Goal: Check status: Check status

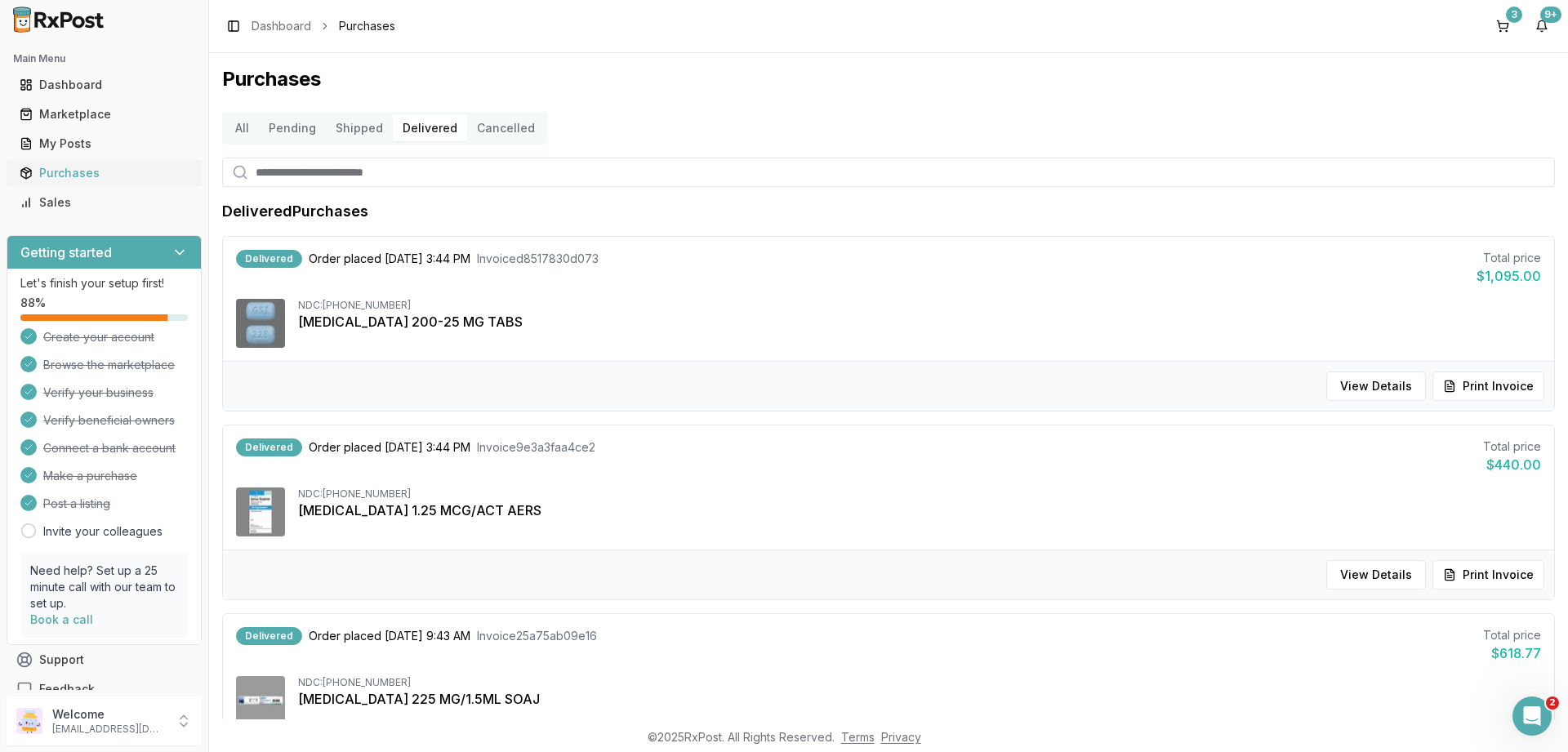
scroll to position [59, 0]
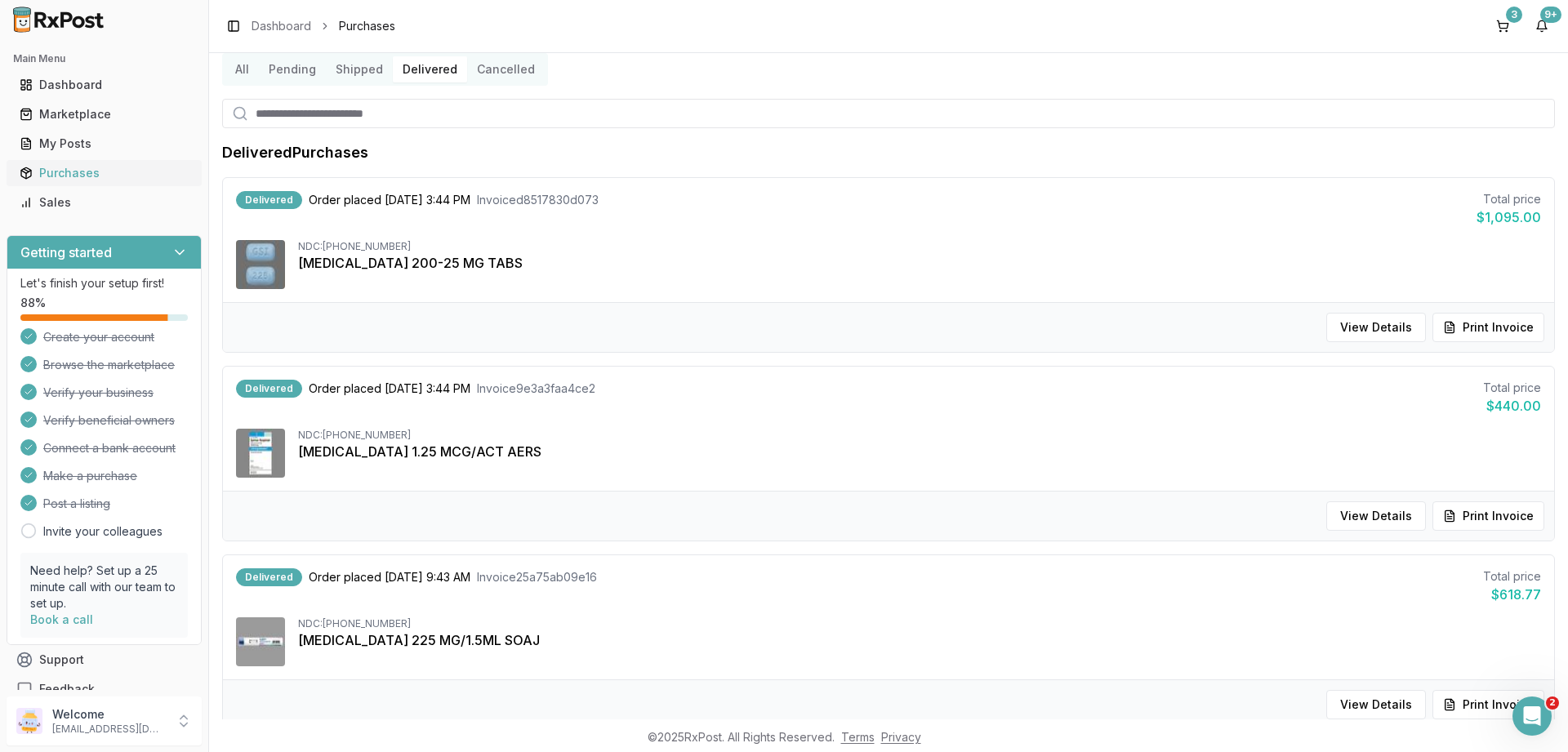
click at [61, 169] on div "Purchases" at bounding box center [104, 173] width 169 height 16
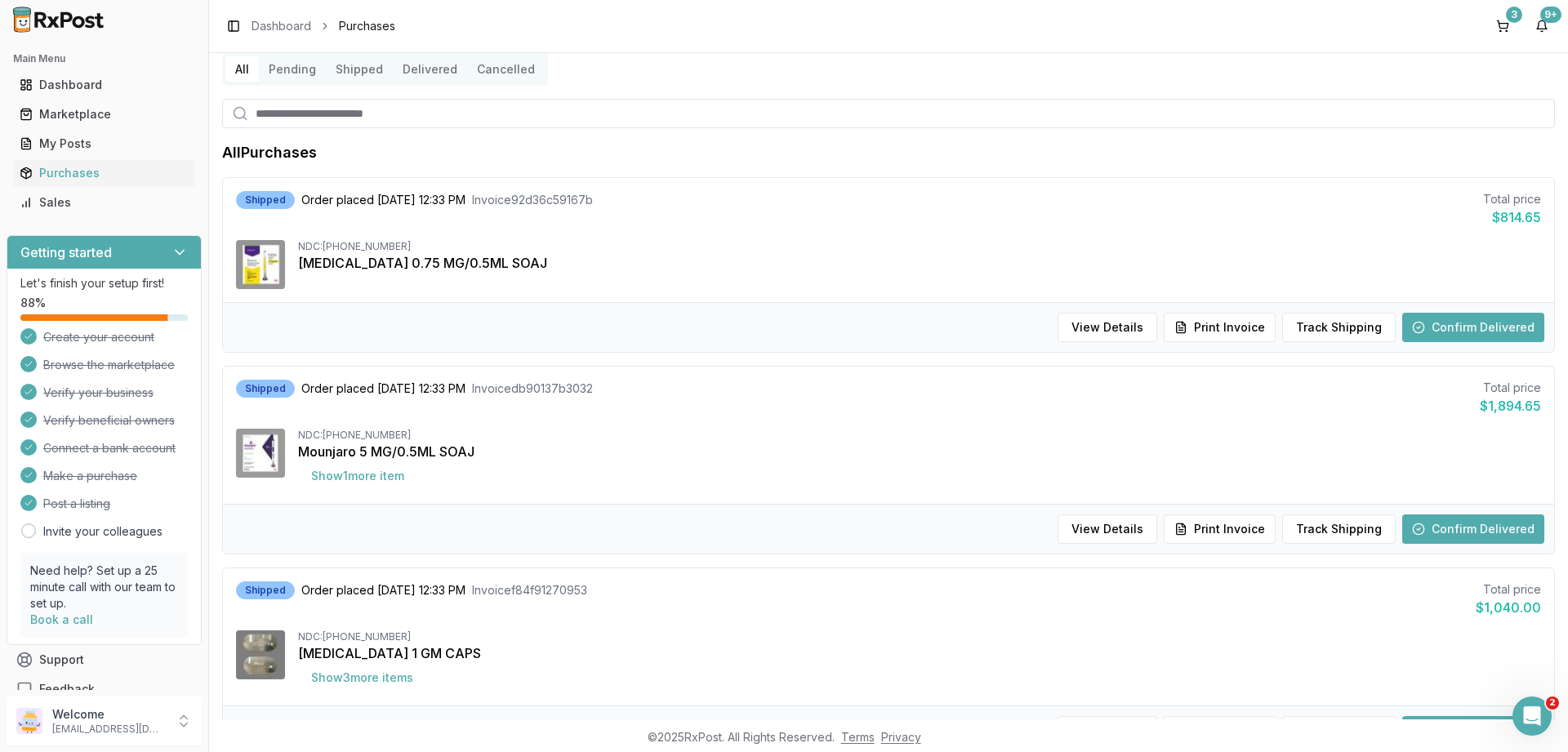
click at [354, 67] on button "Shipped" at bounding box center [359, 69] width 67 height 26
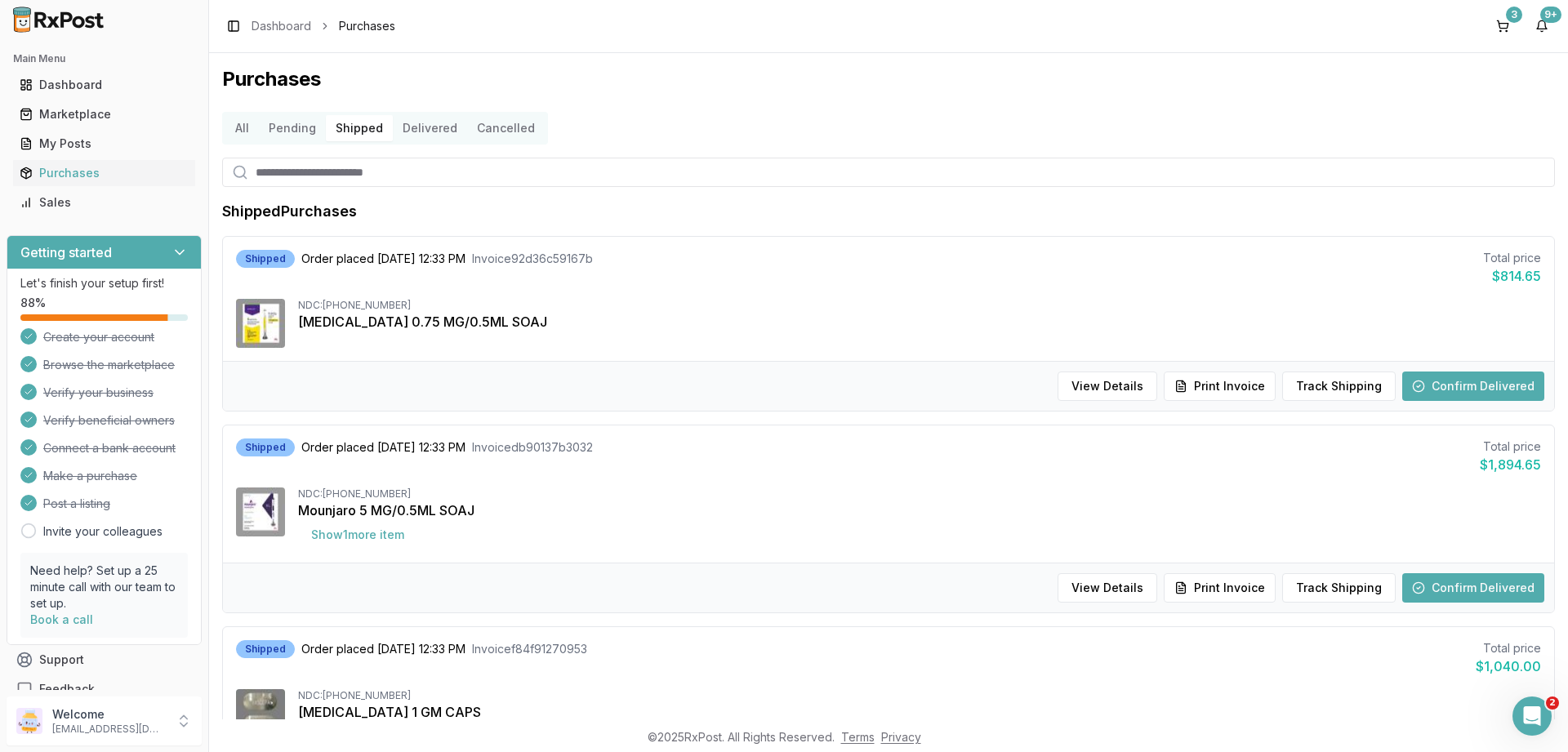
click at [1443, 384] on button "Confirm Delivered" at bounding box center [1472, 386] width 142 height 30
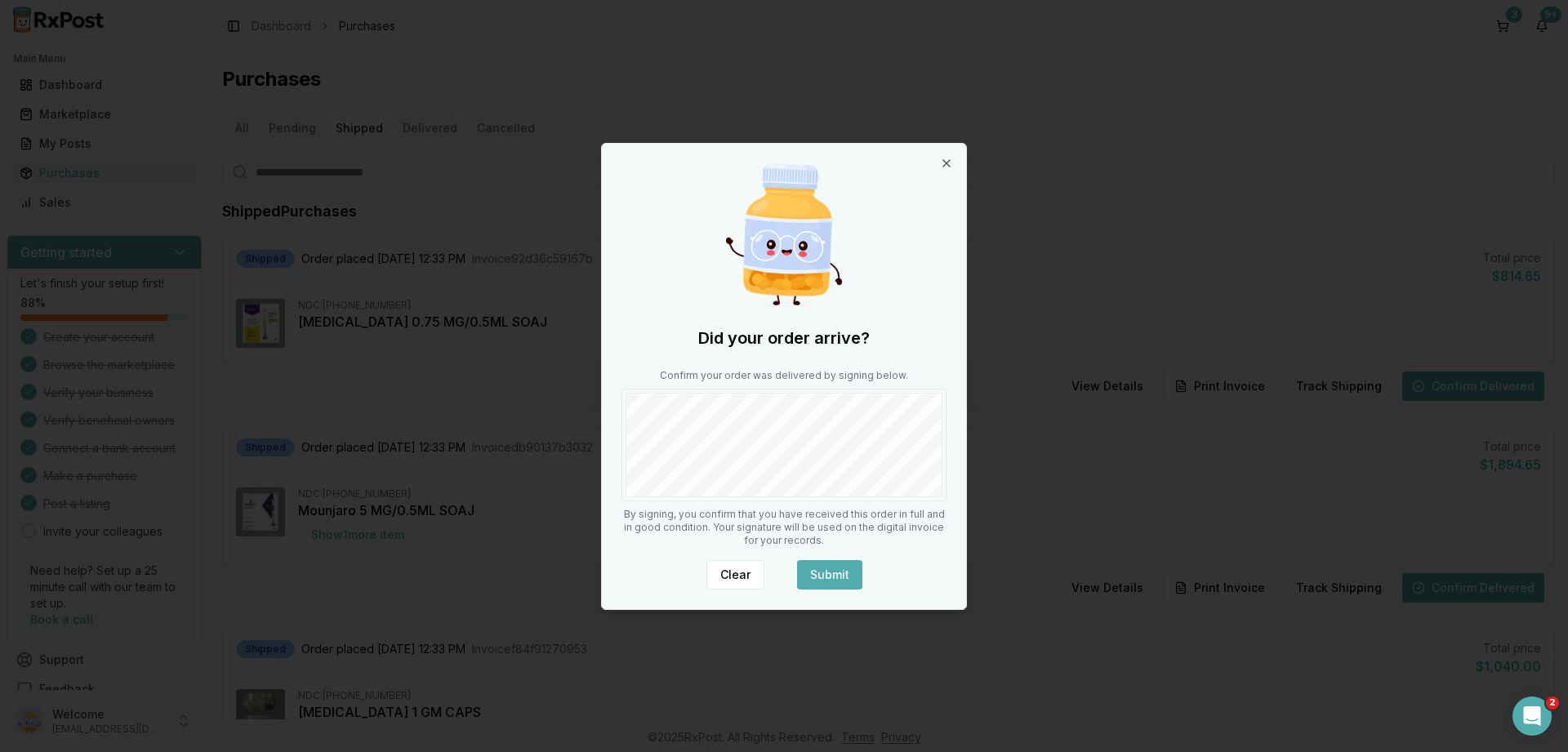
click at [827, 565] on button "Submit" at bounding box center [829, 574] width 65 height 30
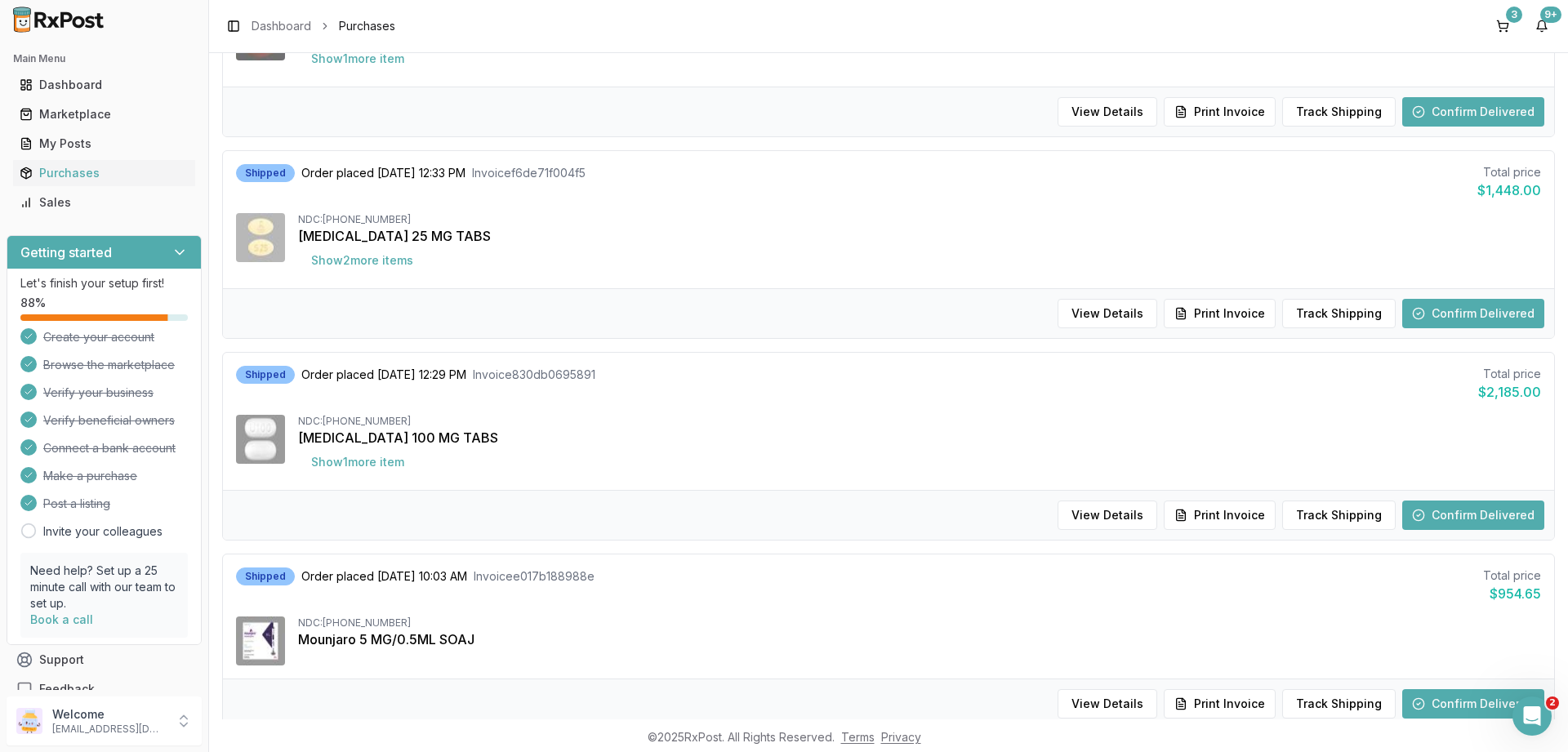
scroll to position [882, 0]
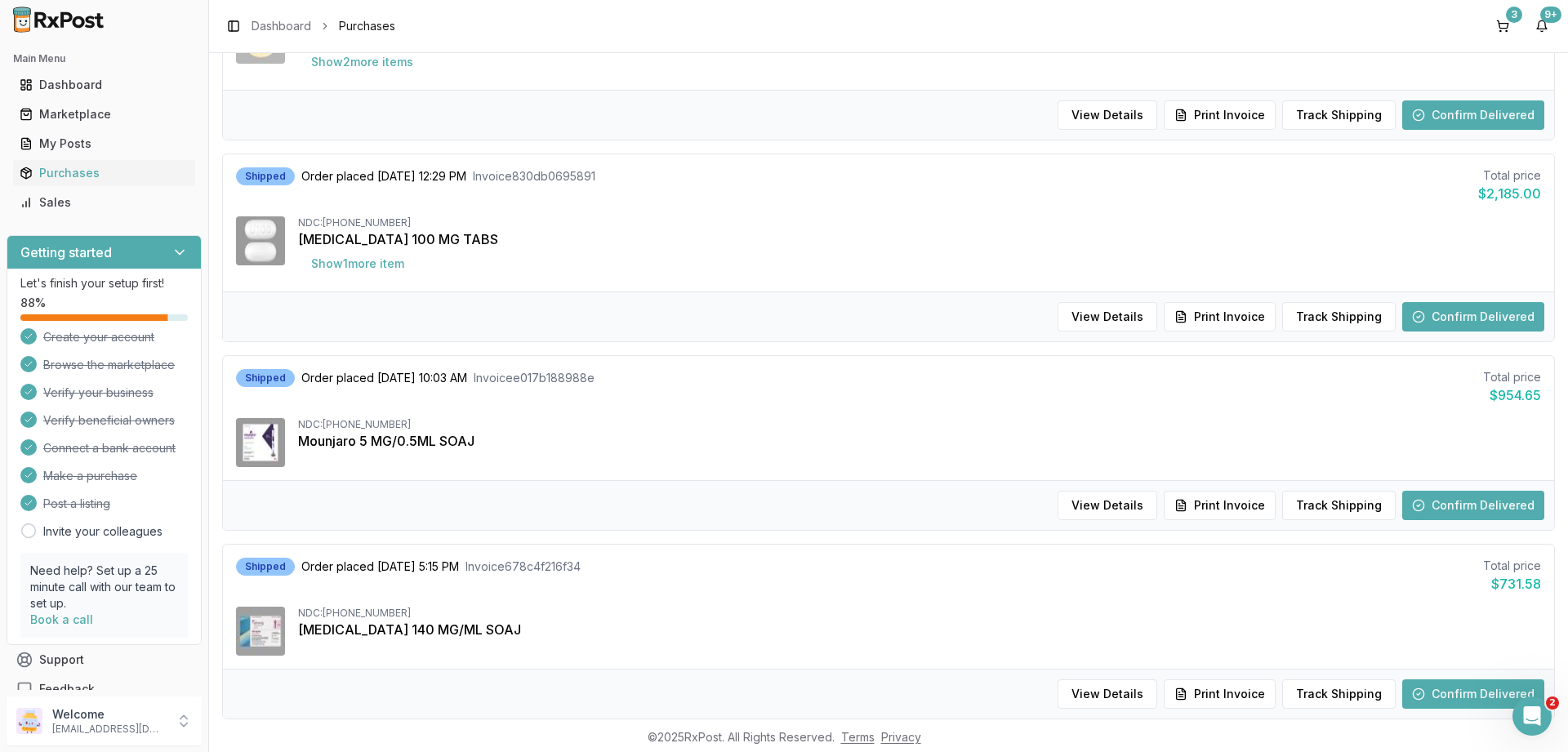
click at [1456, 500] on button "Confirm Delivered" at bounding box center [1472, 505] width 142 height 30
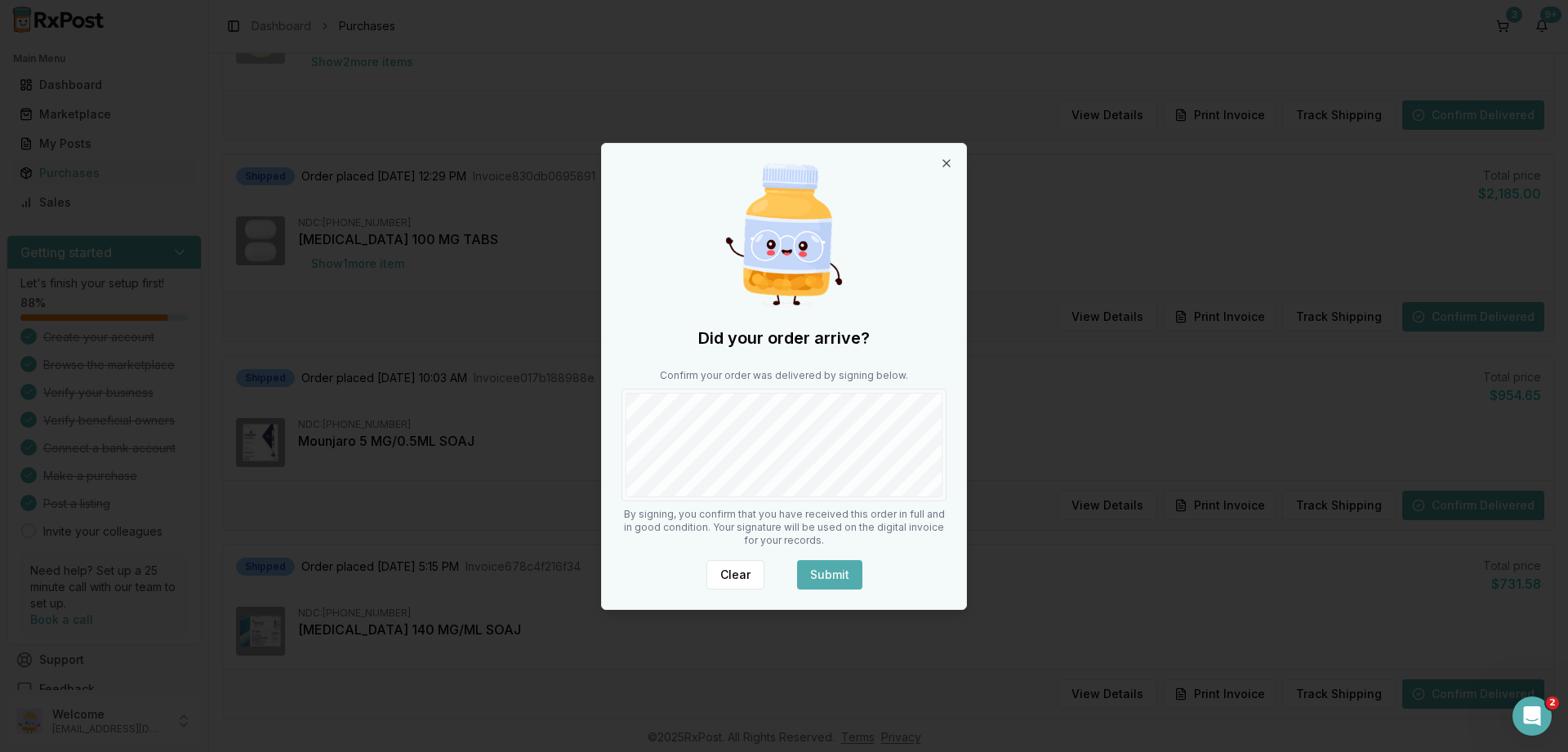
click at [816, 566] on button "Submit" at bounding box center [829, 574] width 65 height 30
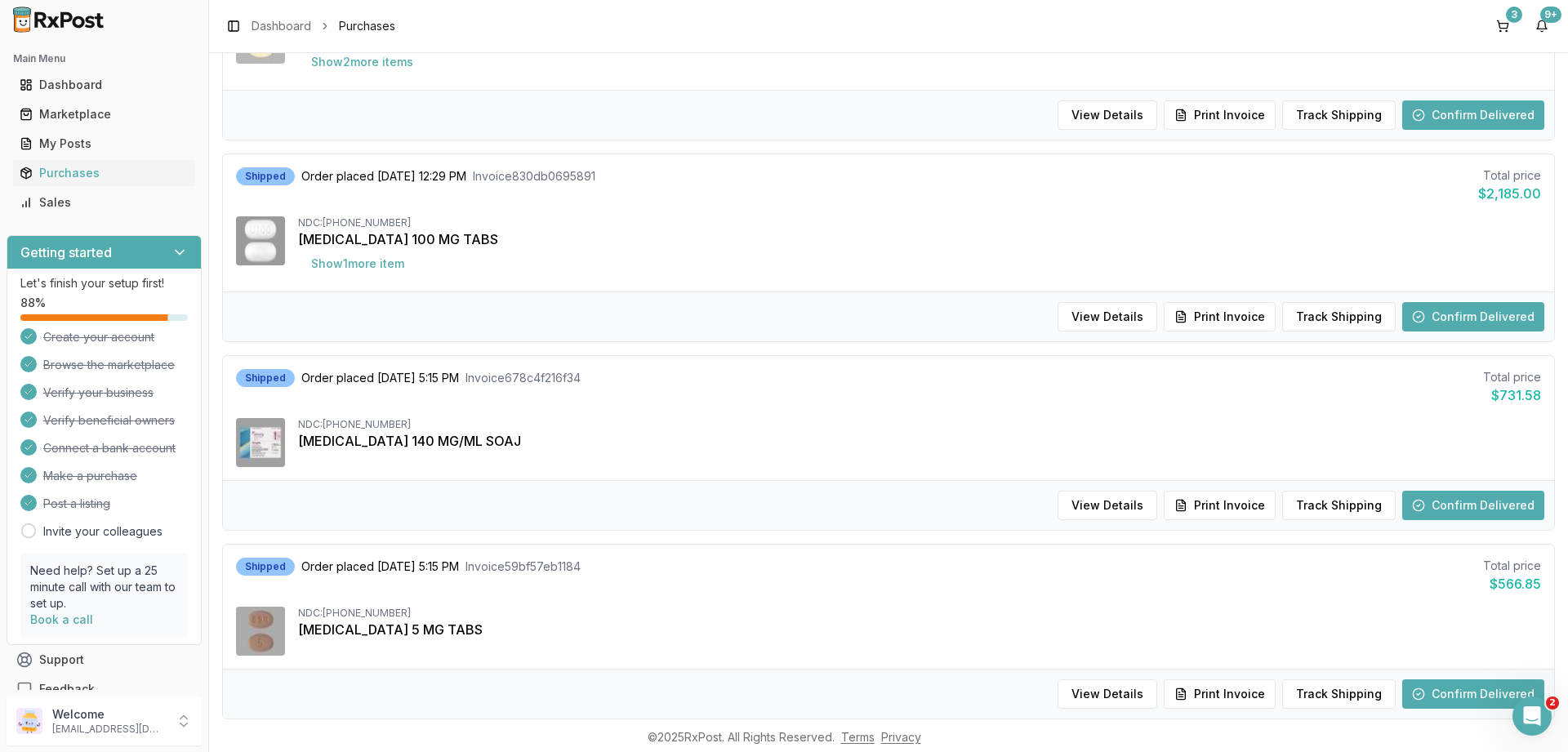
click at [1449, 496] on button "Confirm Delivered" at bounding box center [1472, 505] width 142 height 30
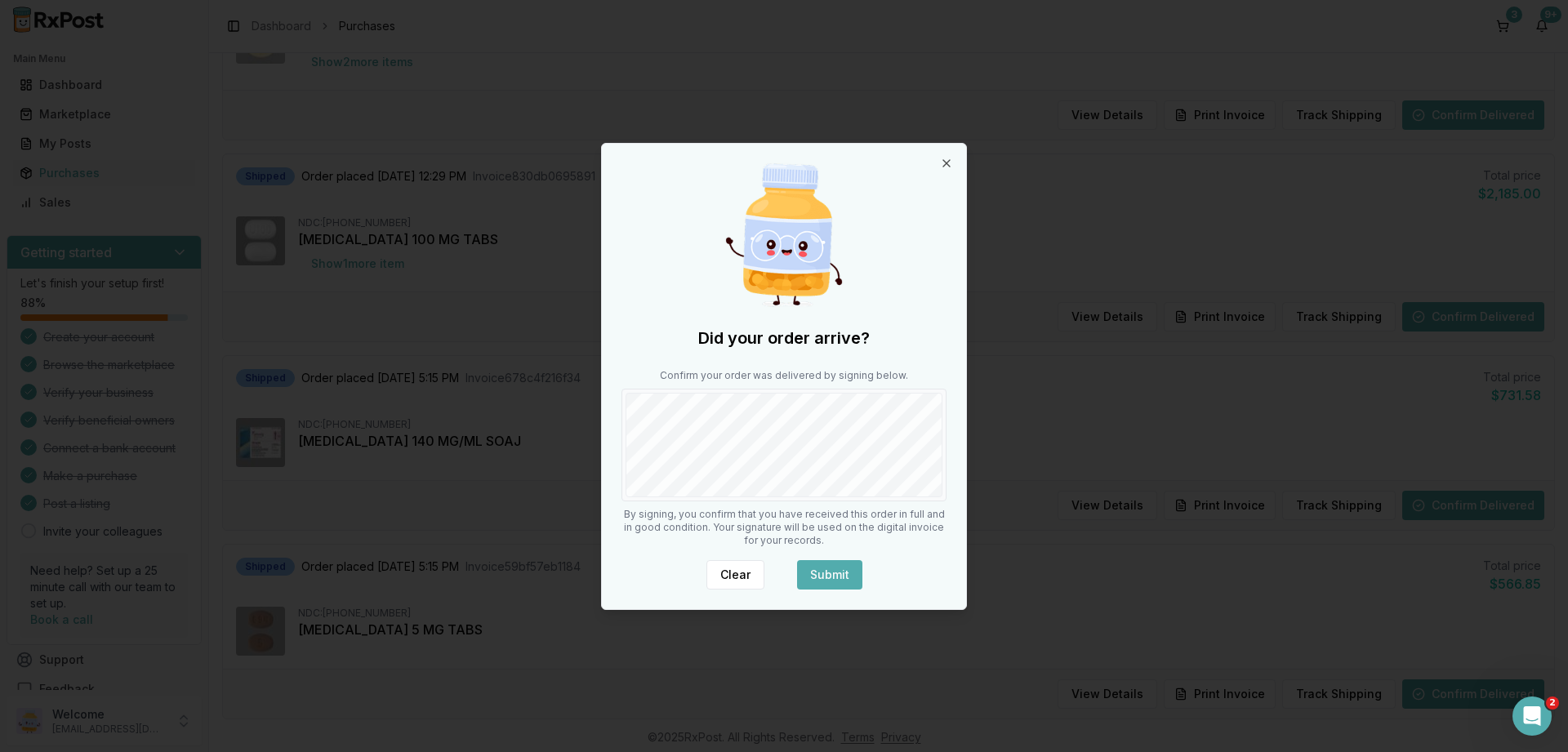
click at [833, 571] on button "Submit" at bounding box center [829, 574] width 65 height 30
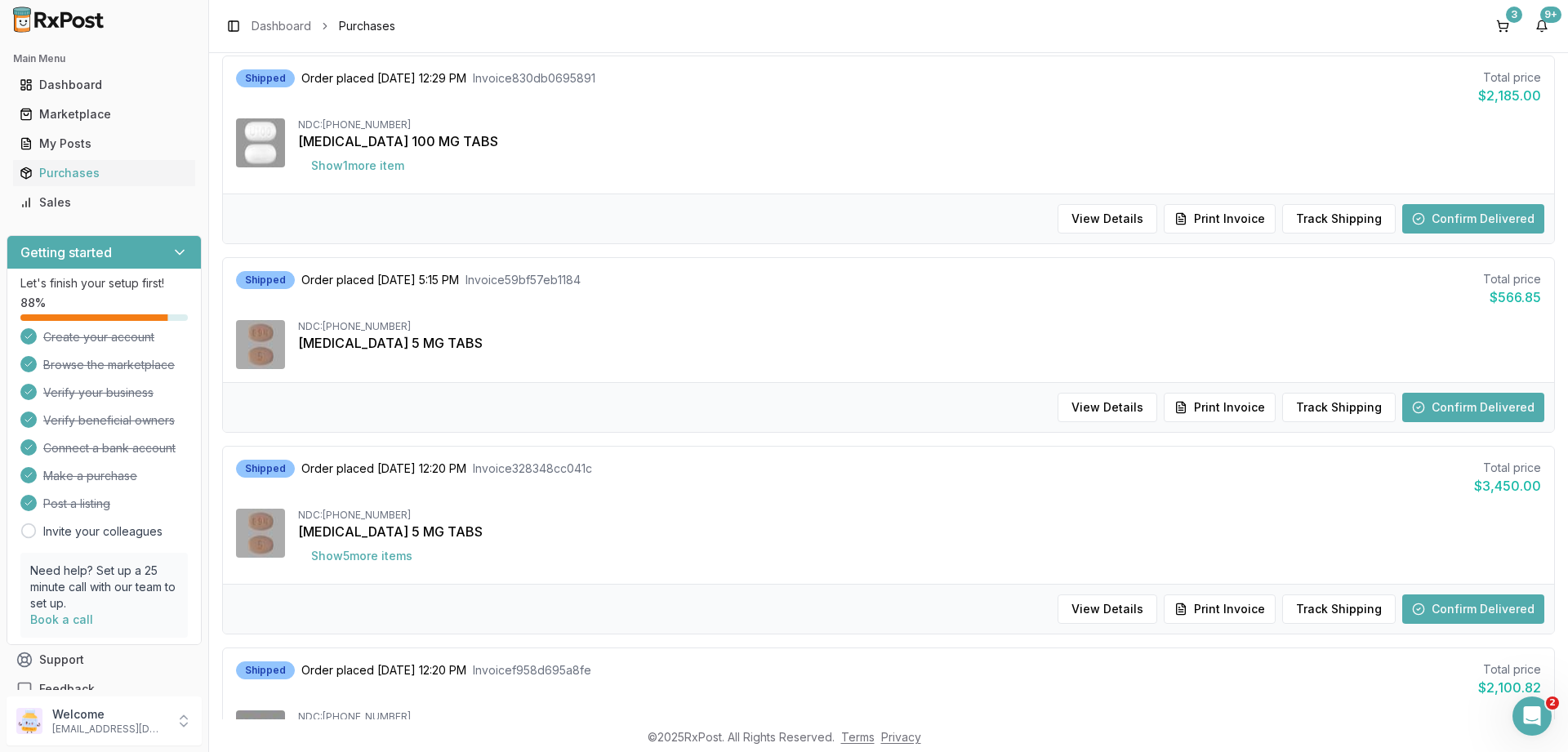
scroll to position [1274, 0]
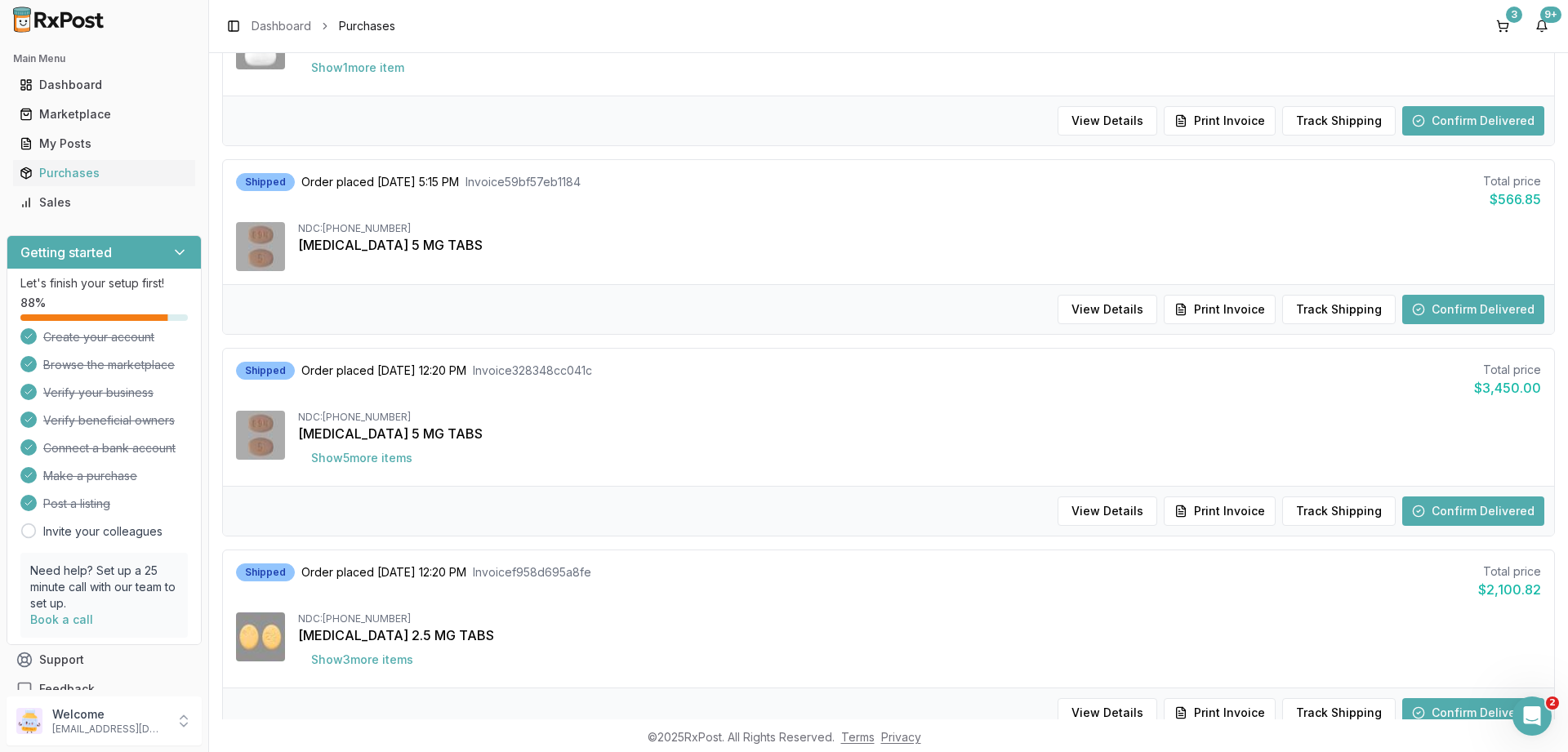
click at [1473, 511] on button "Confirm Delivered" at bounding box center [1472, 511] width 142 height 30
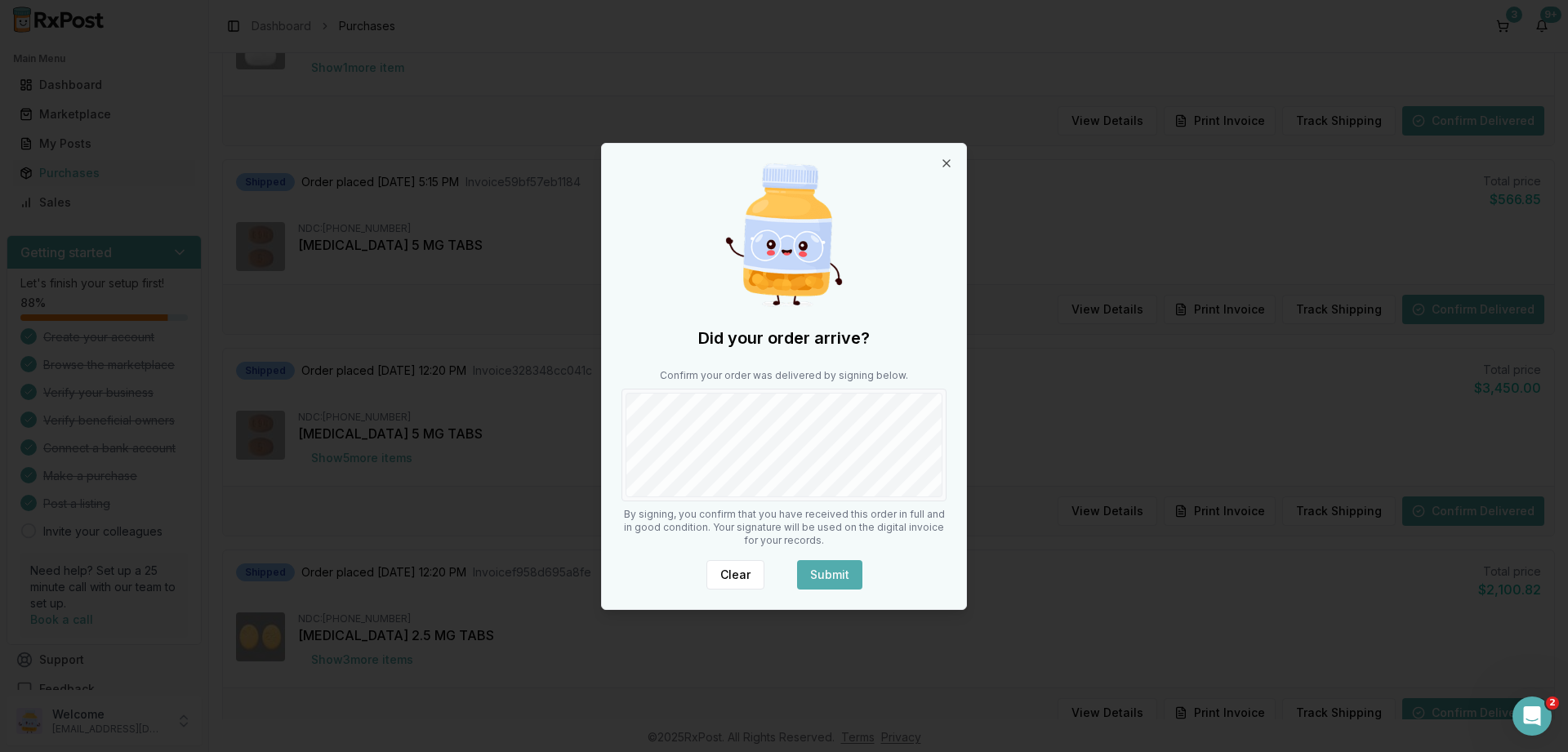
click at [812, 573] on button "Submit" at bounding box center [829, 574] width 65 height 30
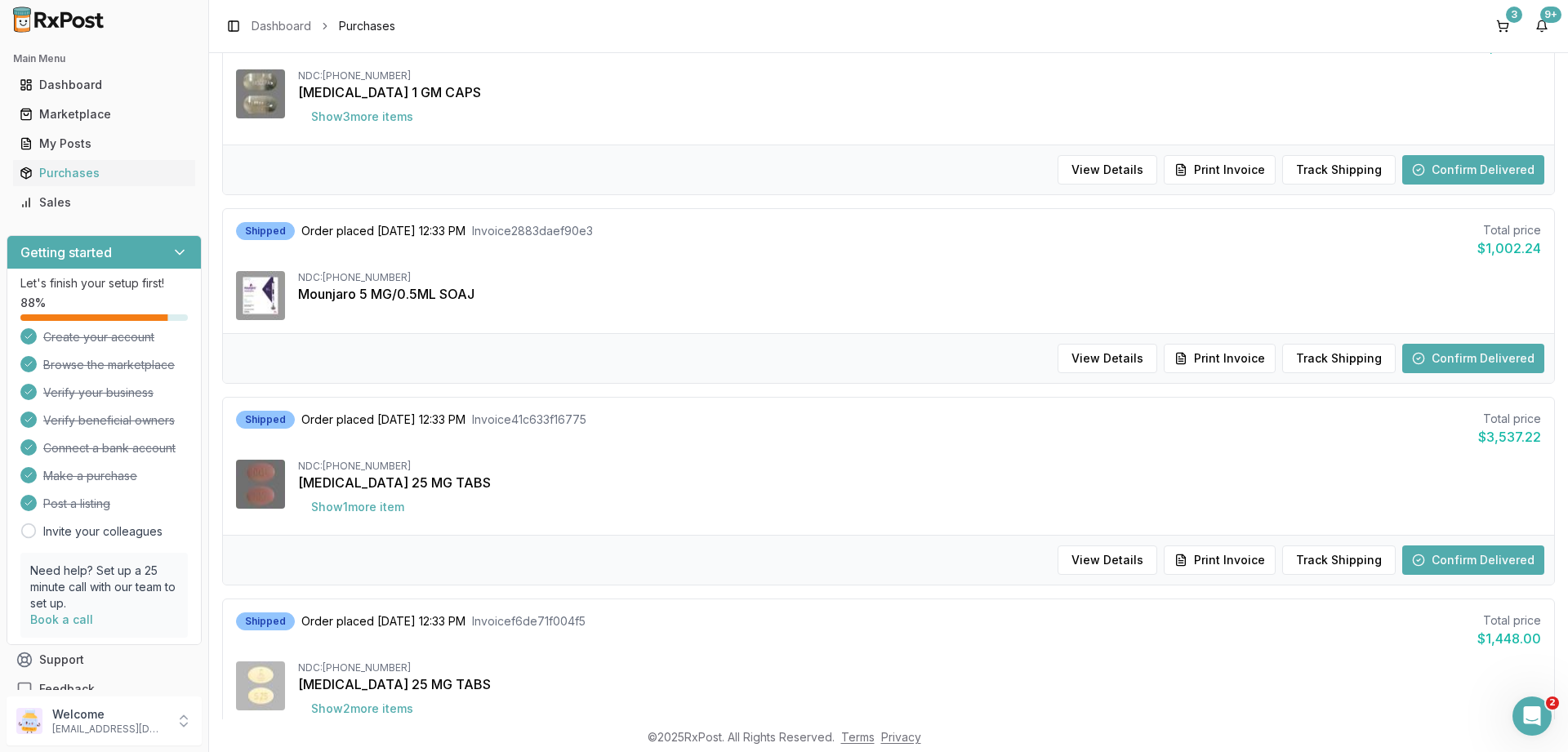
scroll to position [389, 0]
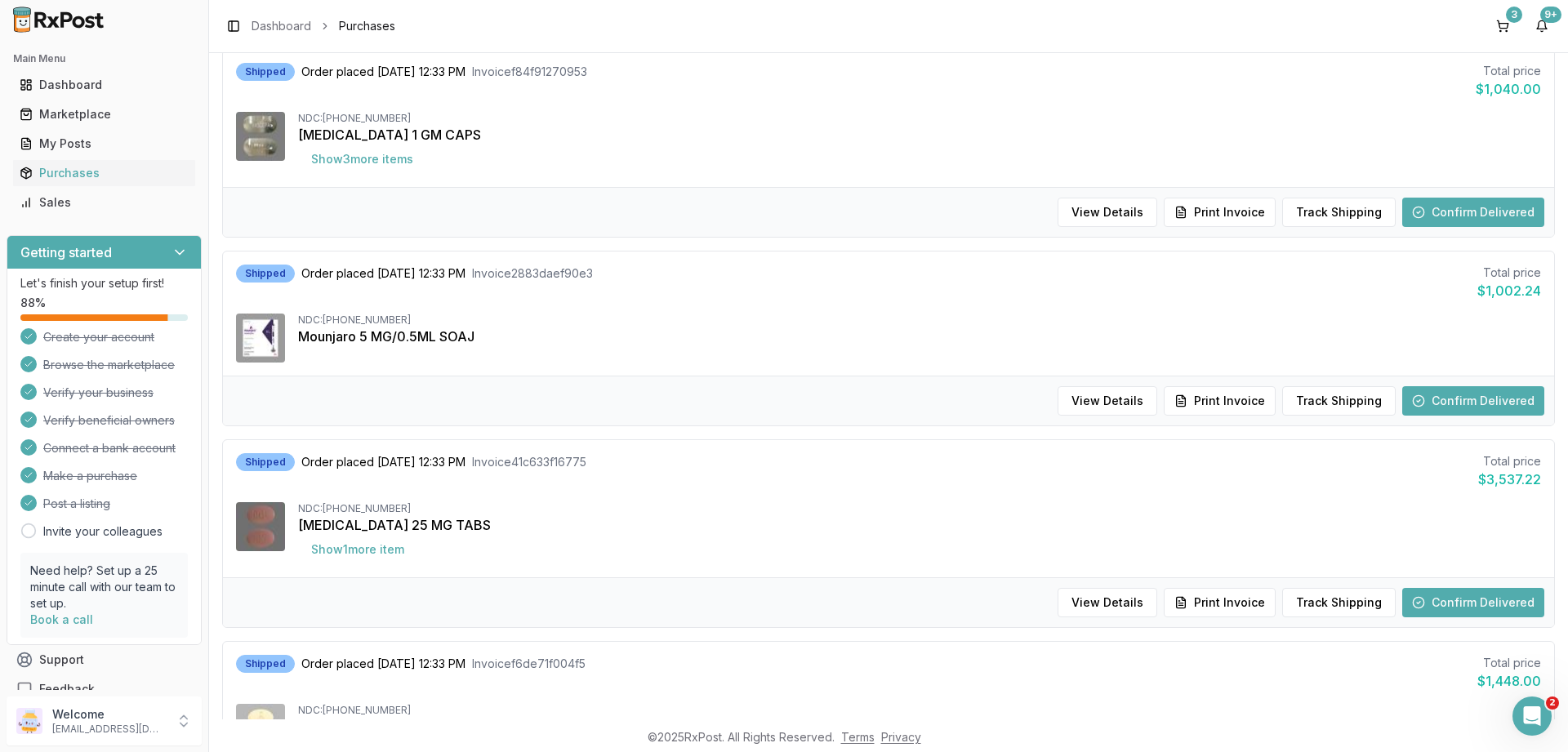
click at [1452, 405] on button "Confirm Delivered" at bounding box center [1472, 400] width 142 height 30
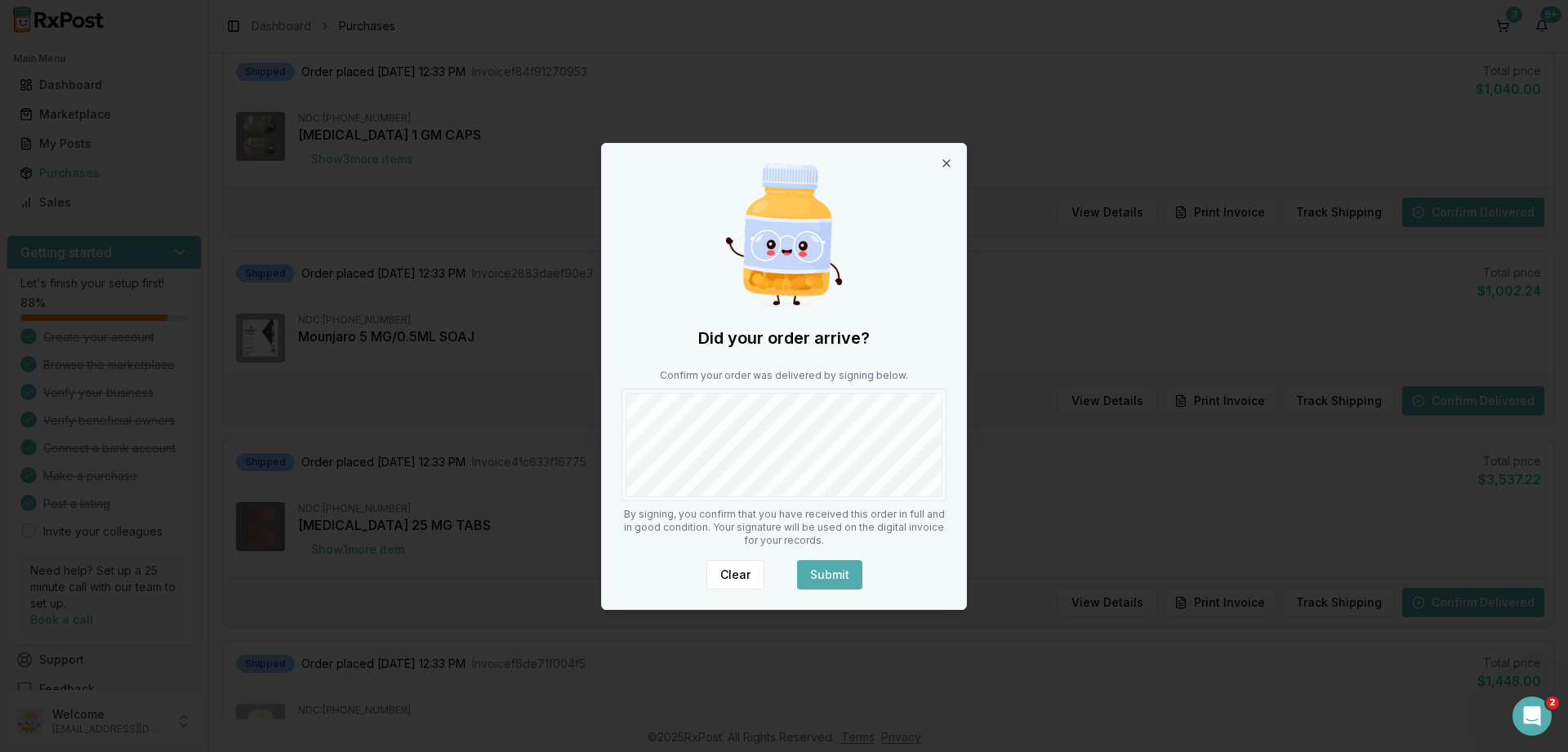
click at [843, 574] on button "Submit" at bounding box center [829, 574] width 65 height 30
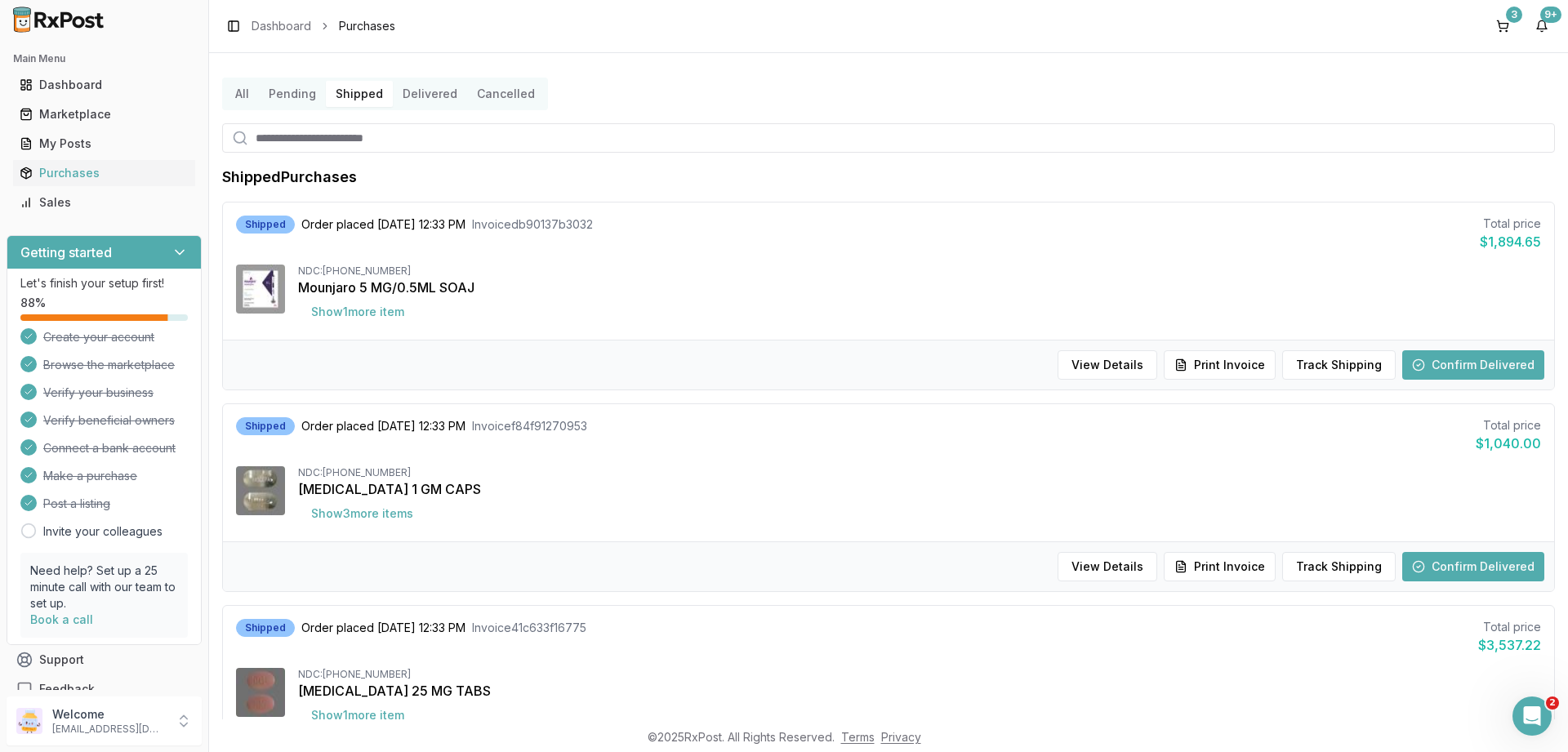
scroll to position [0, 0]
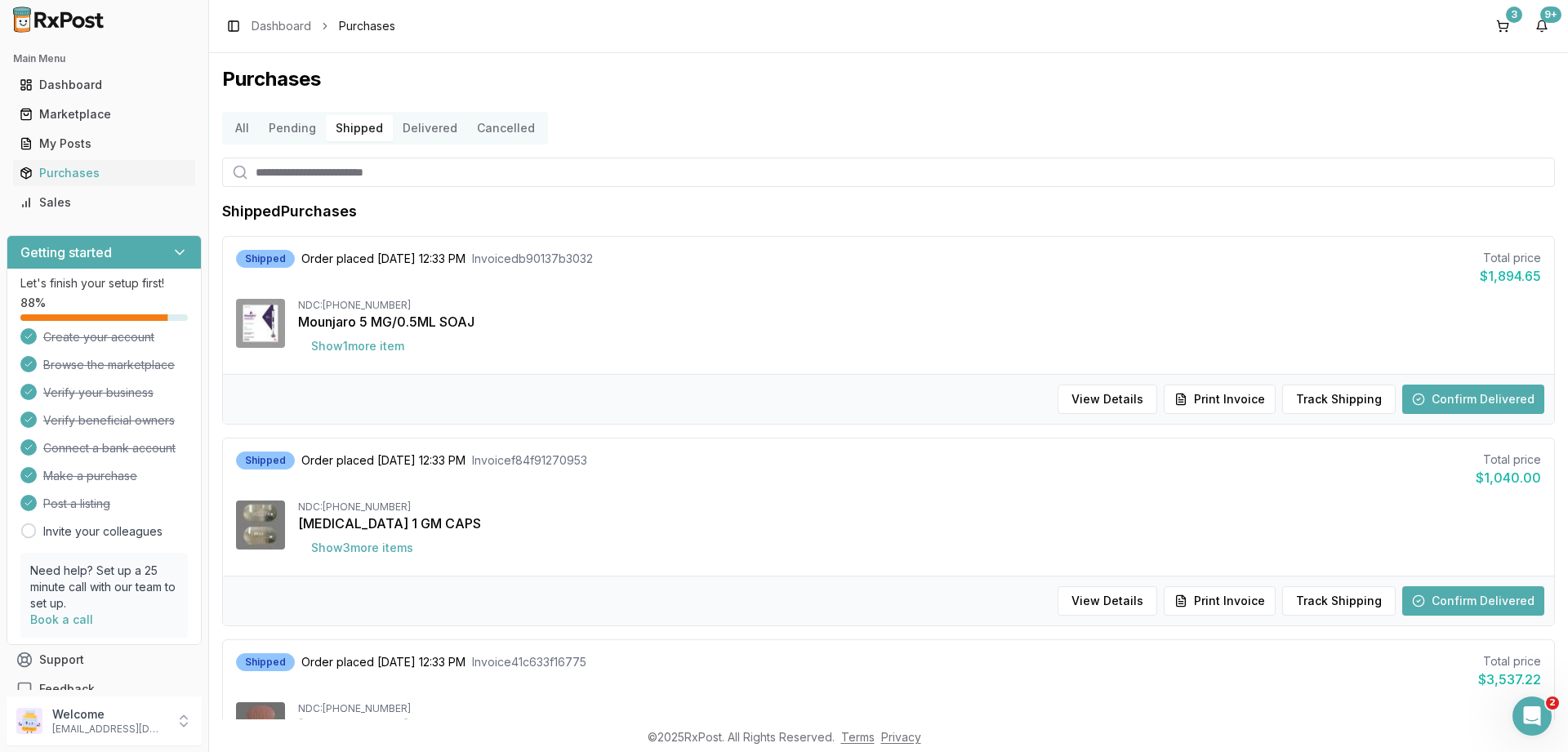
click at [427, 130] on button "Delivered" at bounding box center [430, 127] width 75 height 26
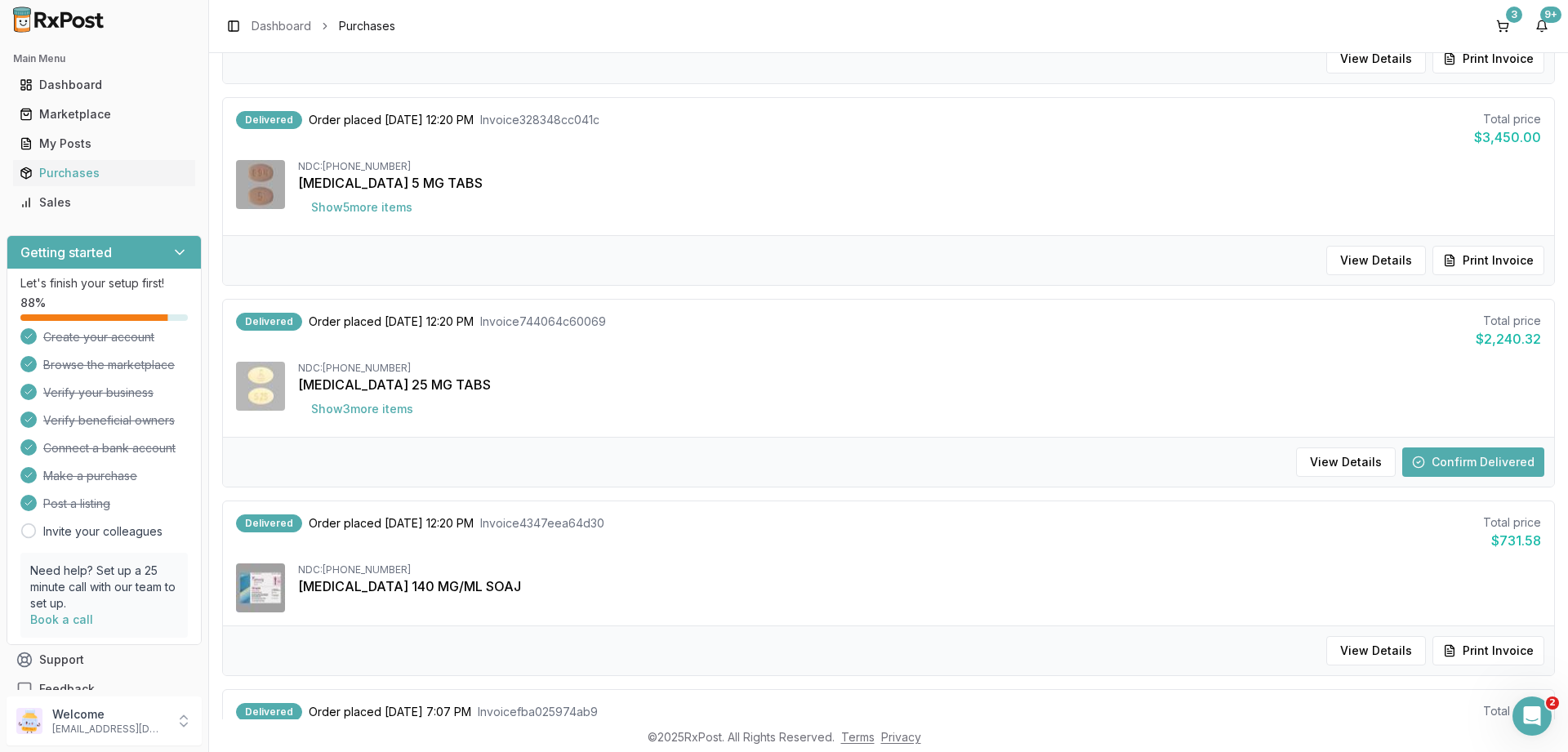
scroll to position [979, 0]
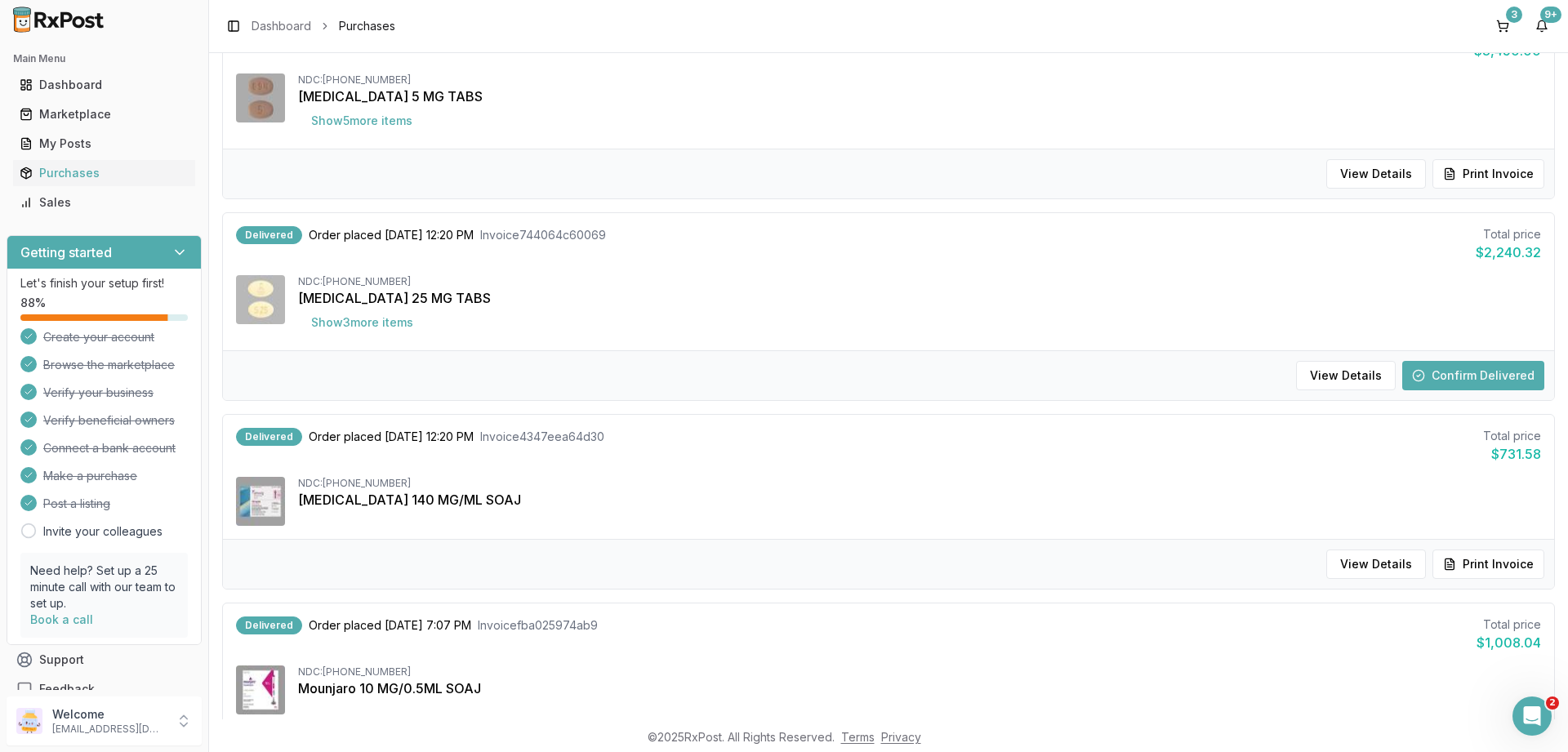
click at [1504, 376] on button "Confirm Delivered" at bounding box center [1472, 376] width 142 height 30
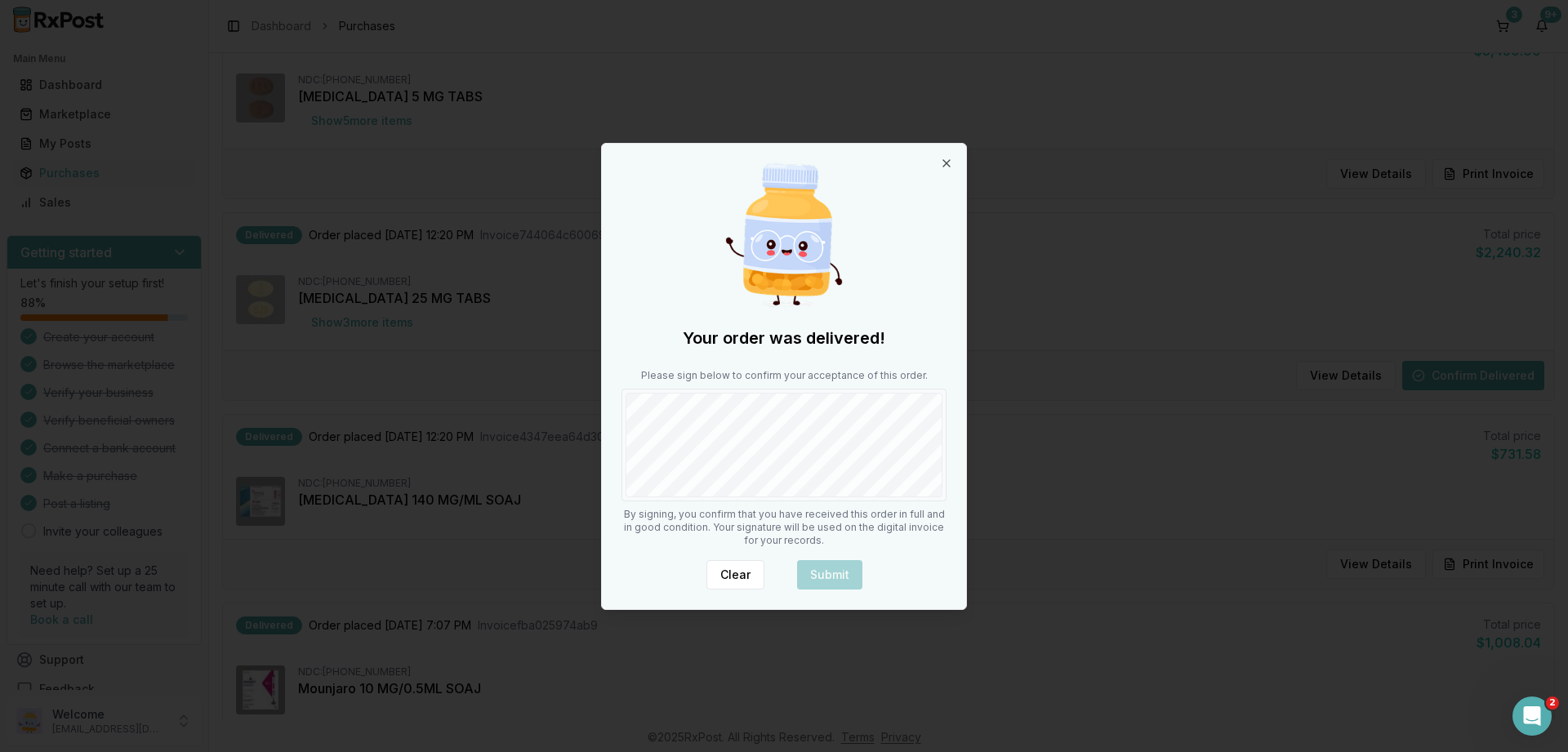
click at [981, 516] on body "Main Menu Dashboard Marketplace My Posts Purchases Sales Getting started Let's …" at bounding box center [784, 376] width 1568 height 752
click at [819, 567] on button "Submit" at bounding box center [829, 574] width 65 height 30
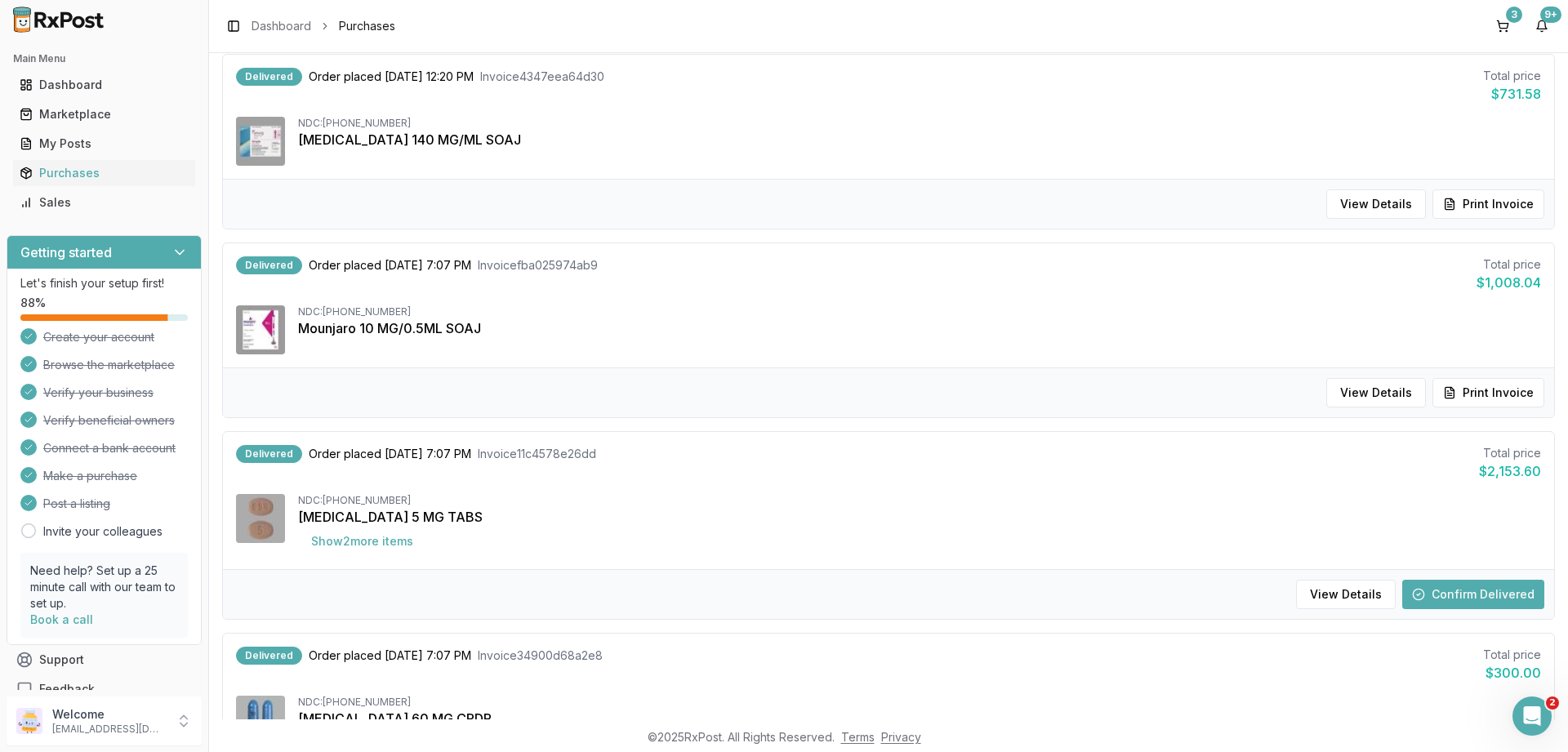
scroll to position [1372, 0]
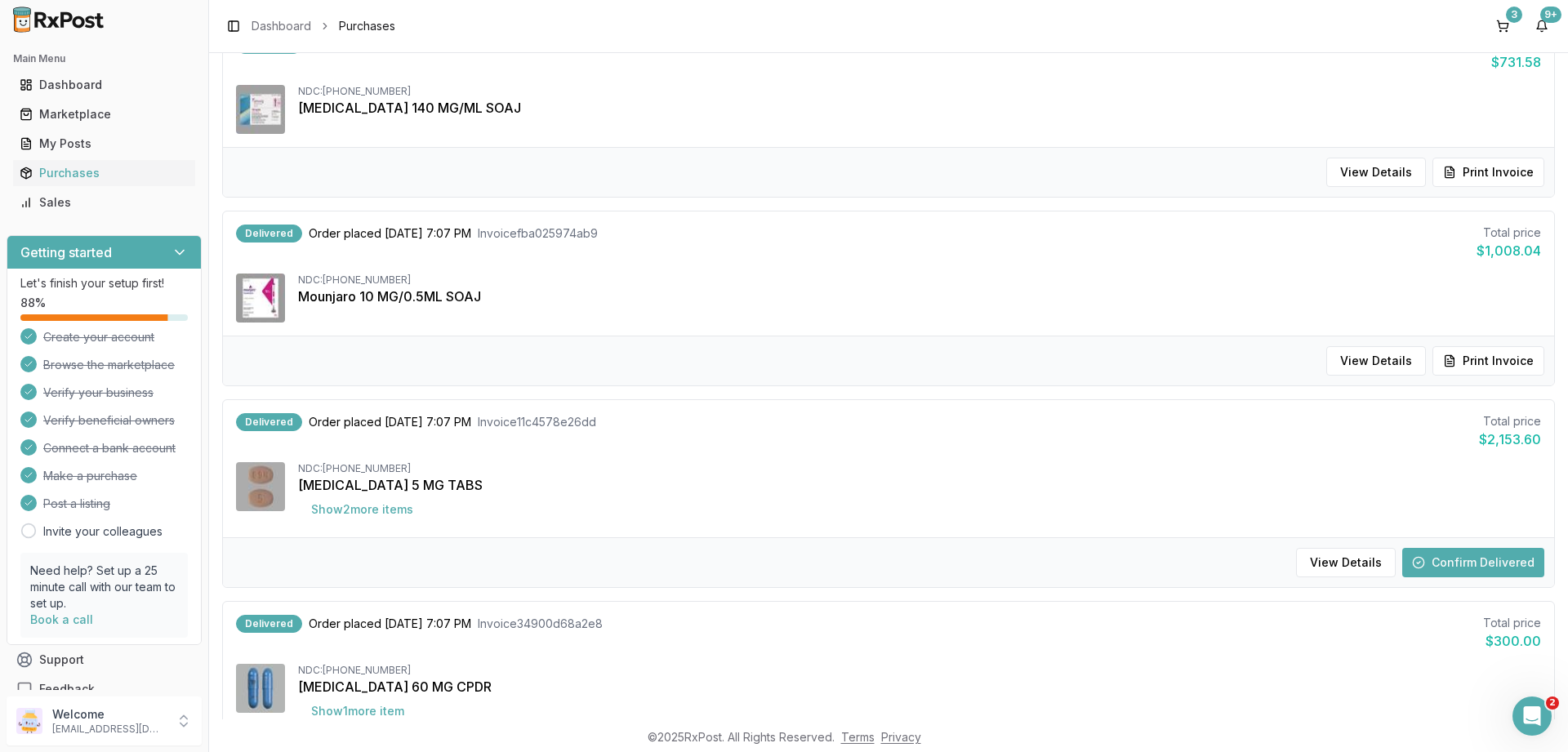
click at [1451, 559] on button "Confirm Delivered" at bounding box center [1472, 562] width 142 height 30
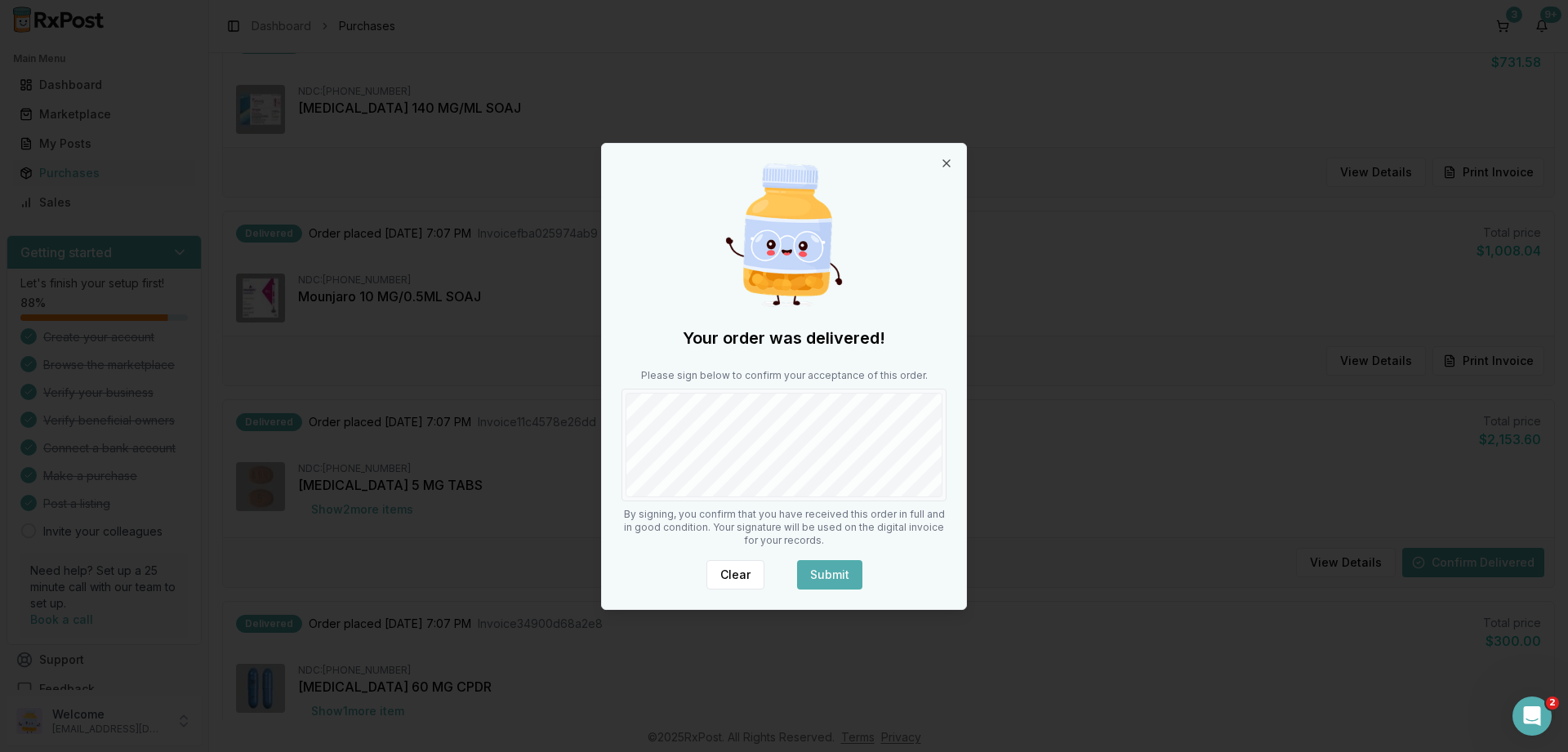
click at [831, 563] on button "Submit" at bounding box center [829, 574] width 65 height 30
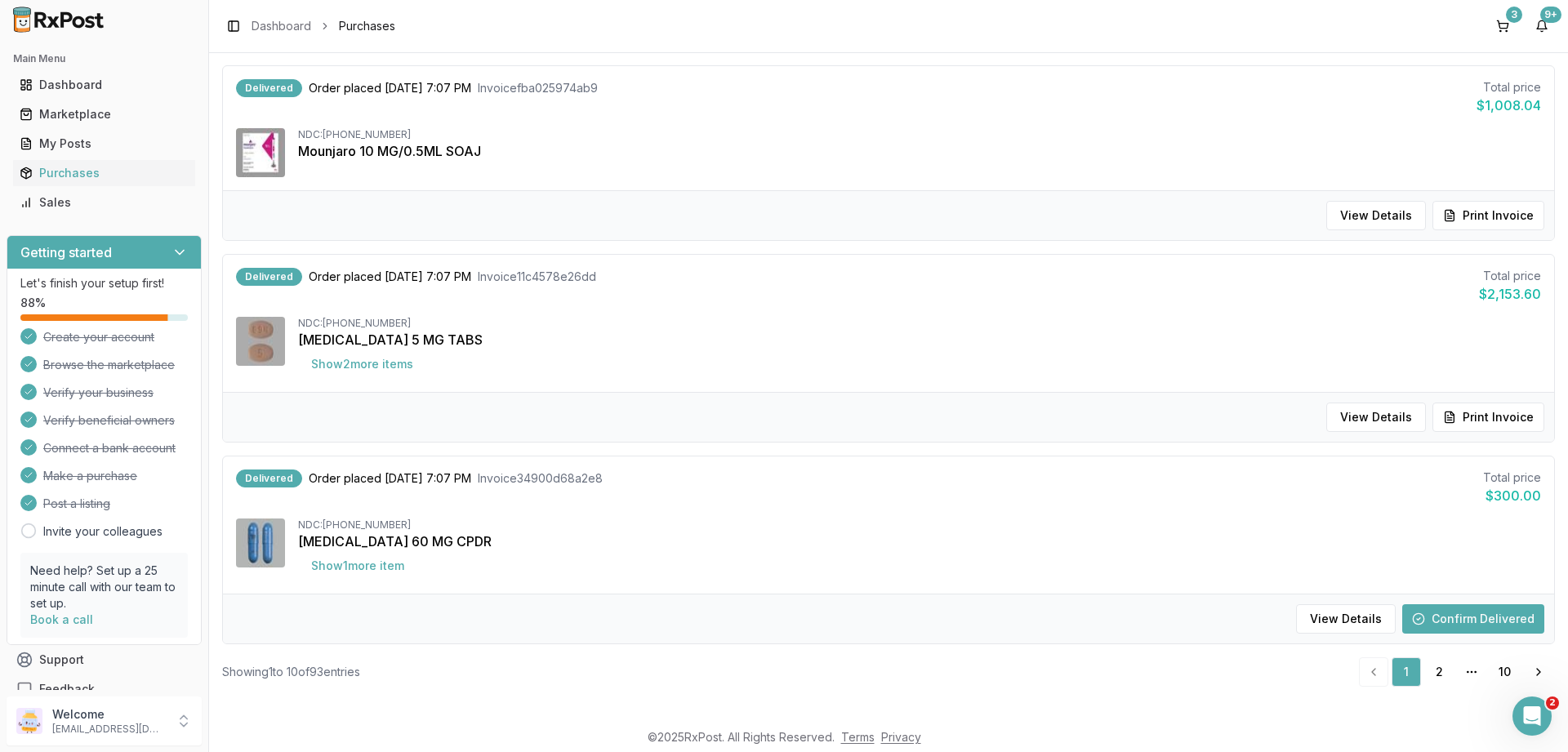
scroll to position [1523, 0]
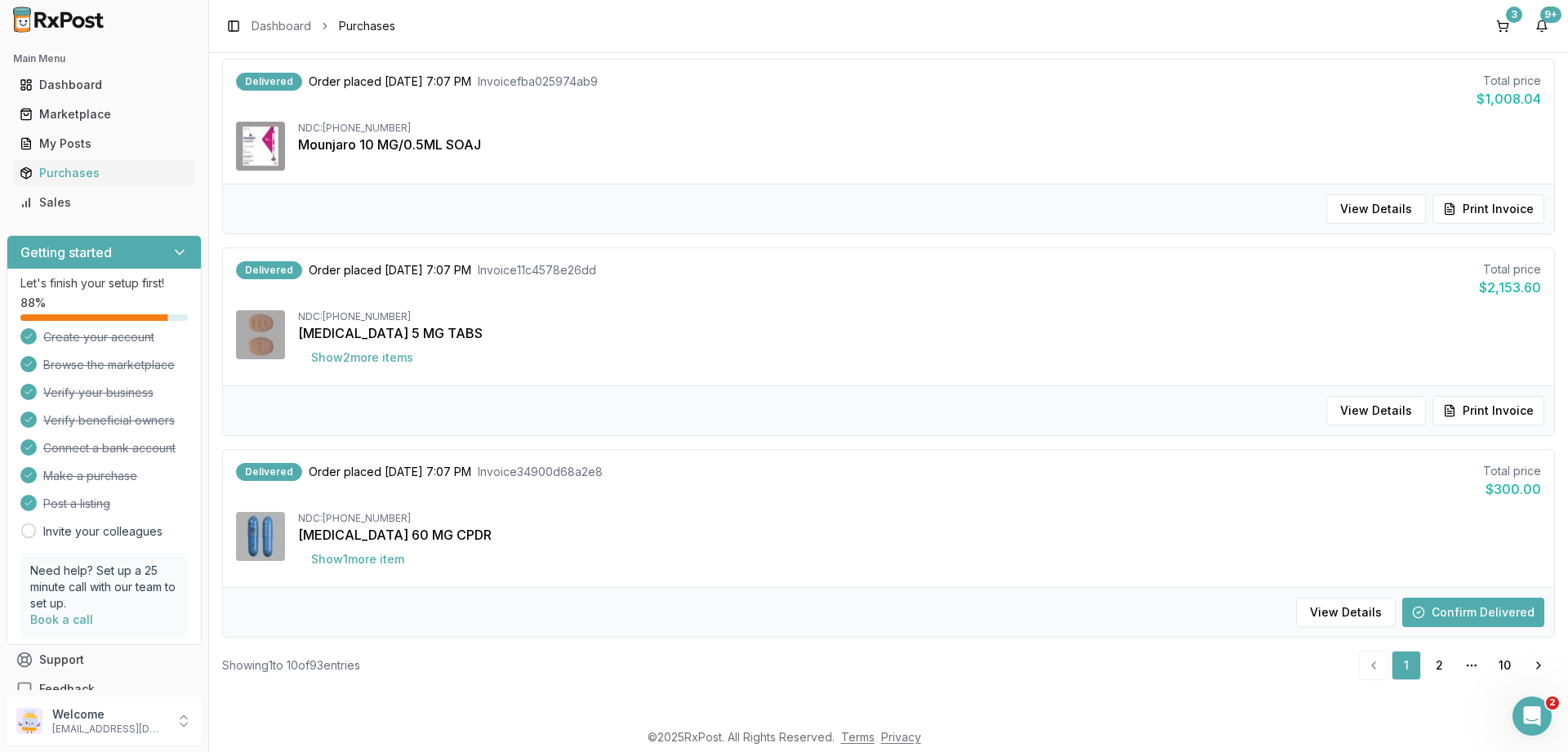
click at [1446, 603] on button "Confirm Delivered" at bounding box center [1472, 612] width 142 height 30
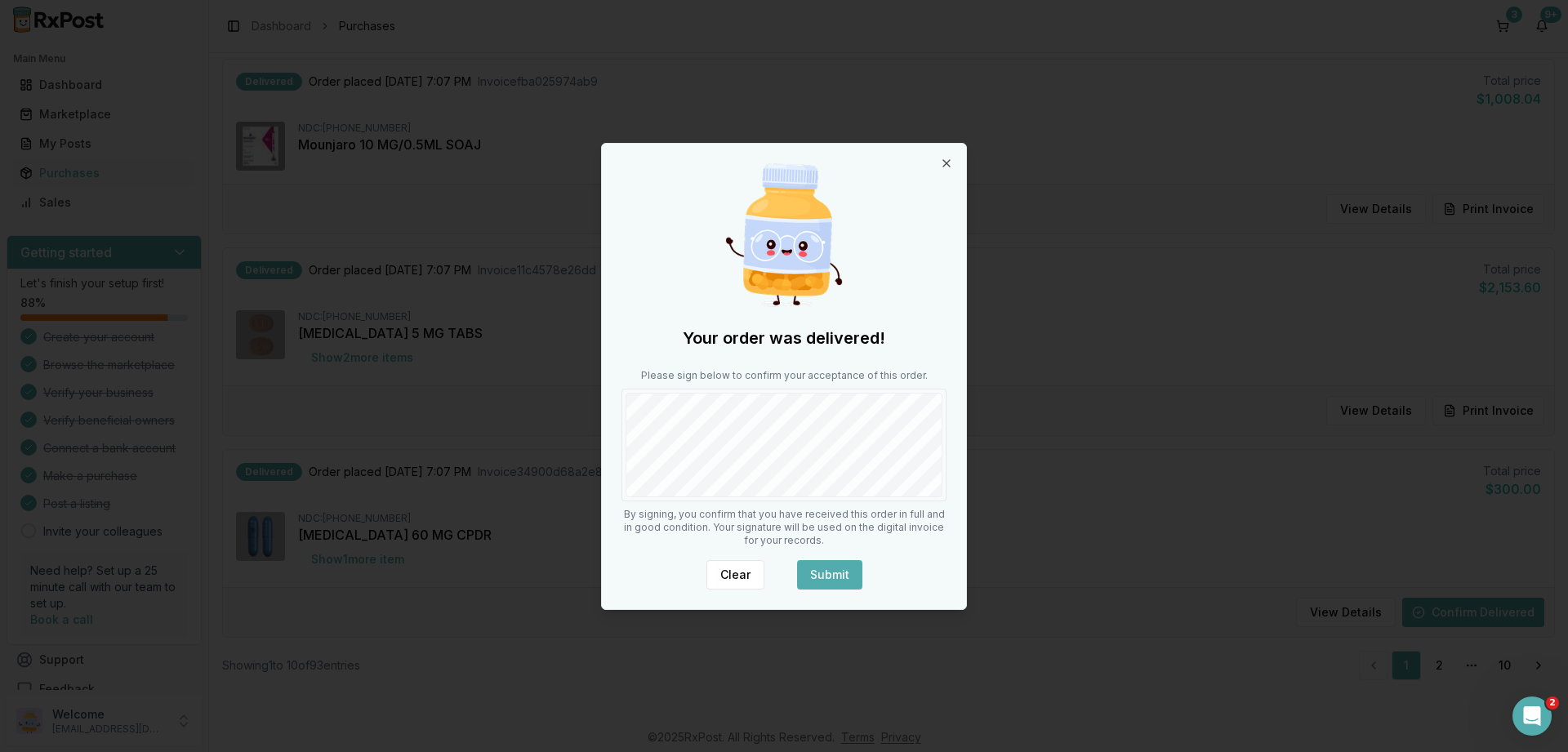
click at [827, 569] on button "Submit" at bounding box center [829, 574] width 65 height 30
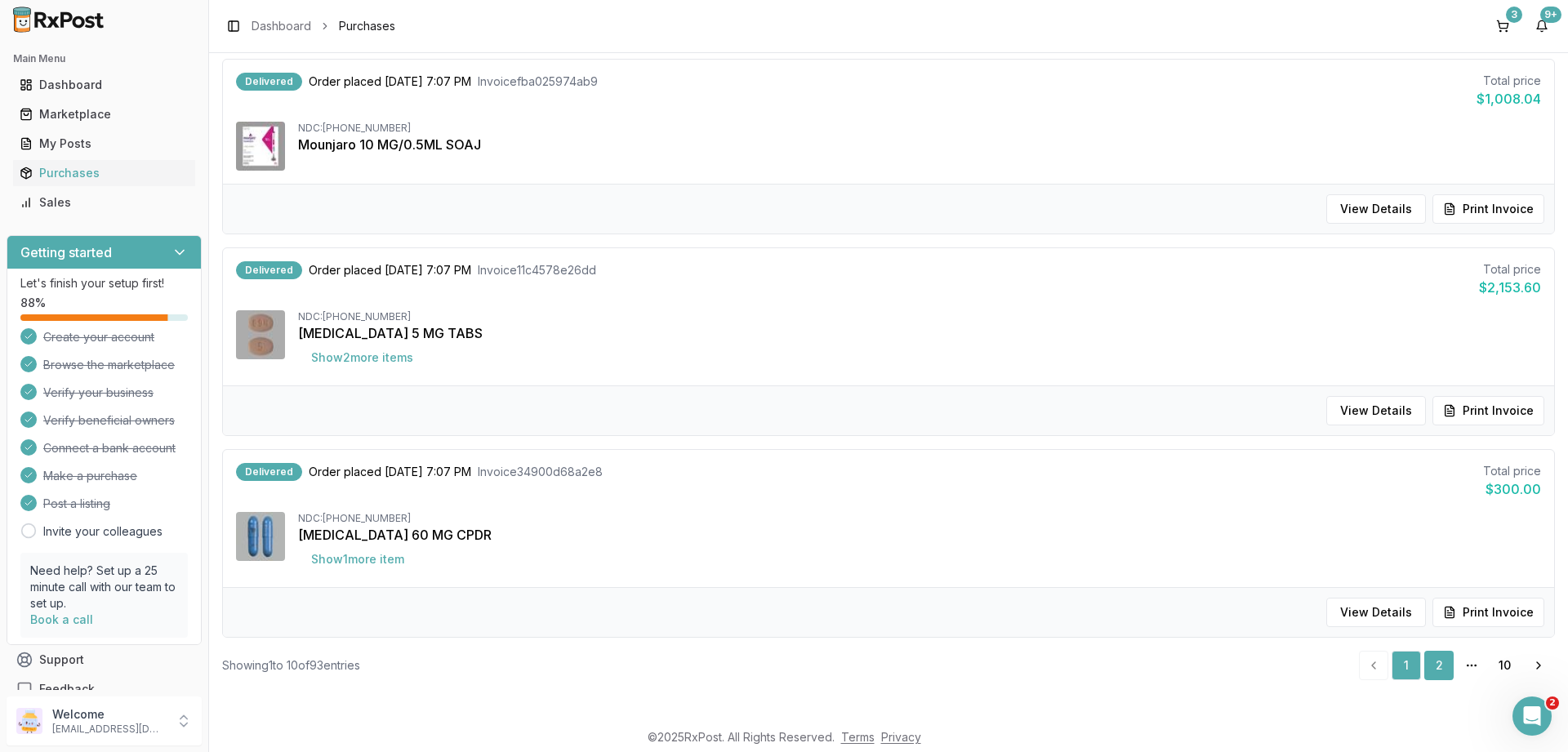
click at [1445, 671] on link "2" at bounding box center [1438, 665] width 30 height 30
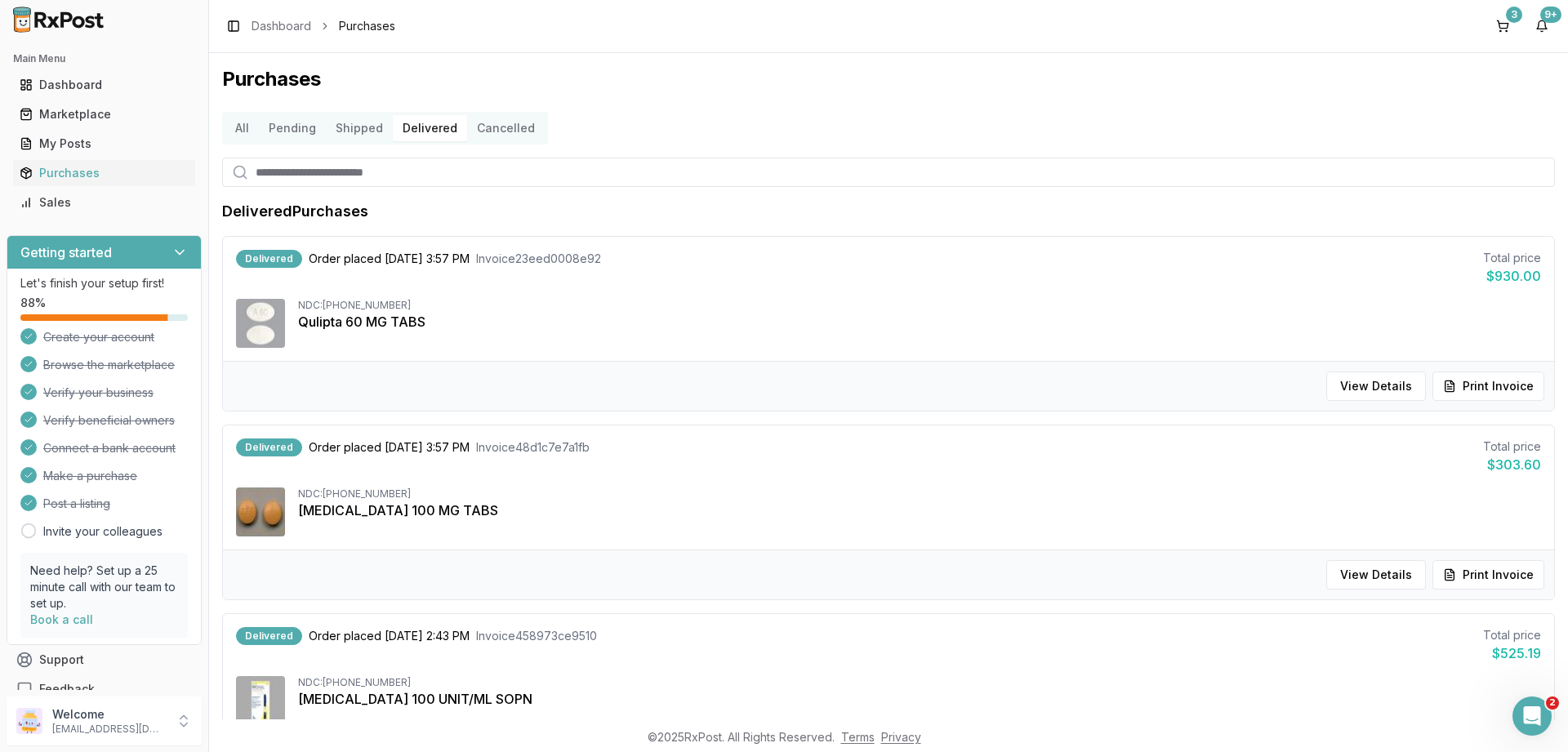
click at [358, 130] on button "Shipped" at bounding box center [359, 127] width 67 height 26
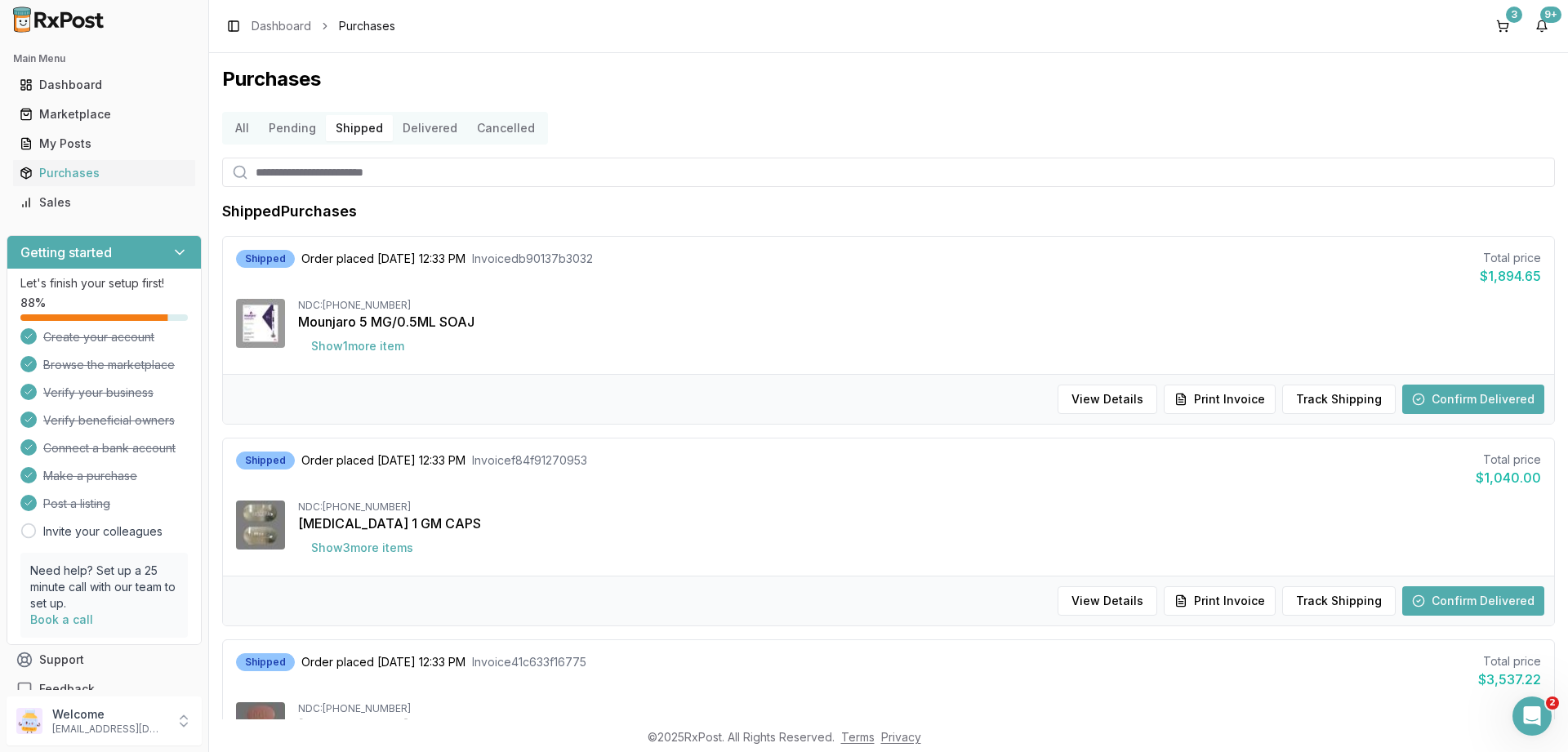
click at [1490, 402] on button "Confirm Delivered" at bounding box center [1472, 398] width 142 height 30
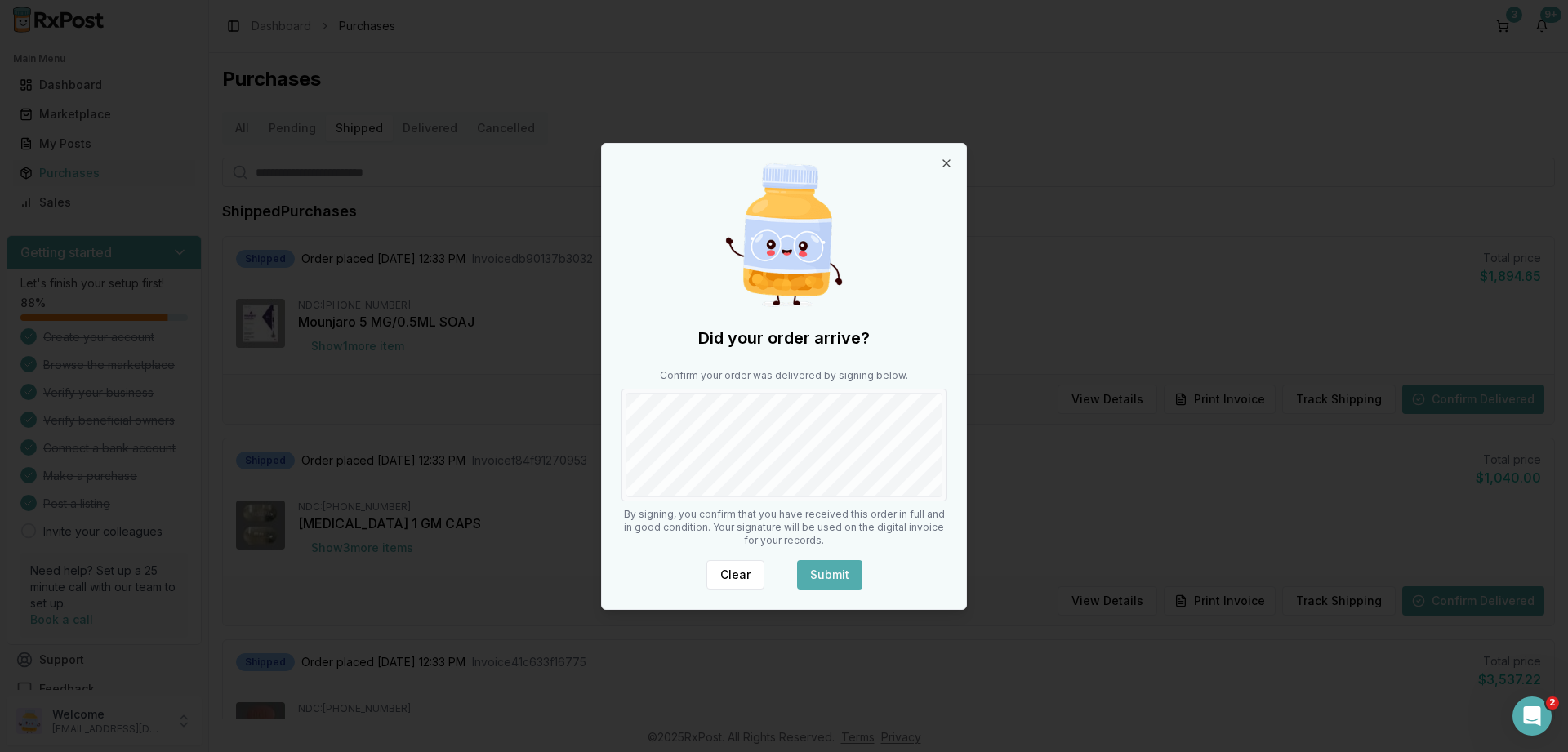
click at [835, 575] on button "Submit" at bounding box center [829, 574] width 65 height 30
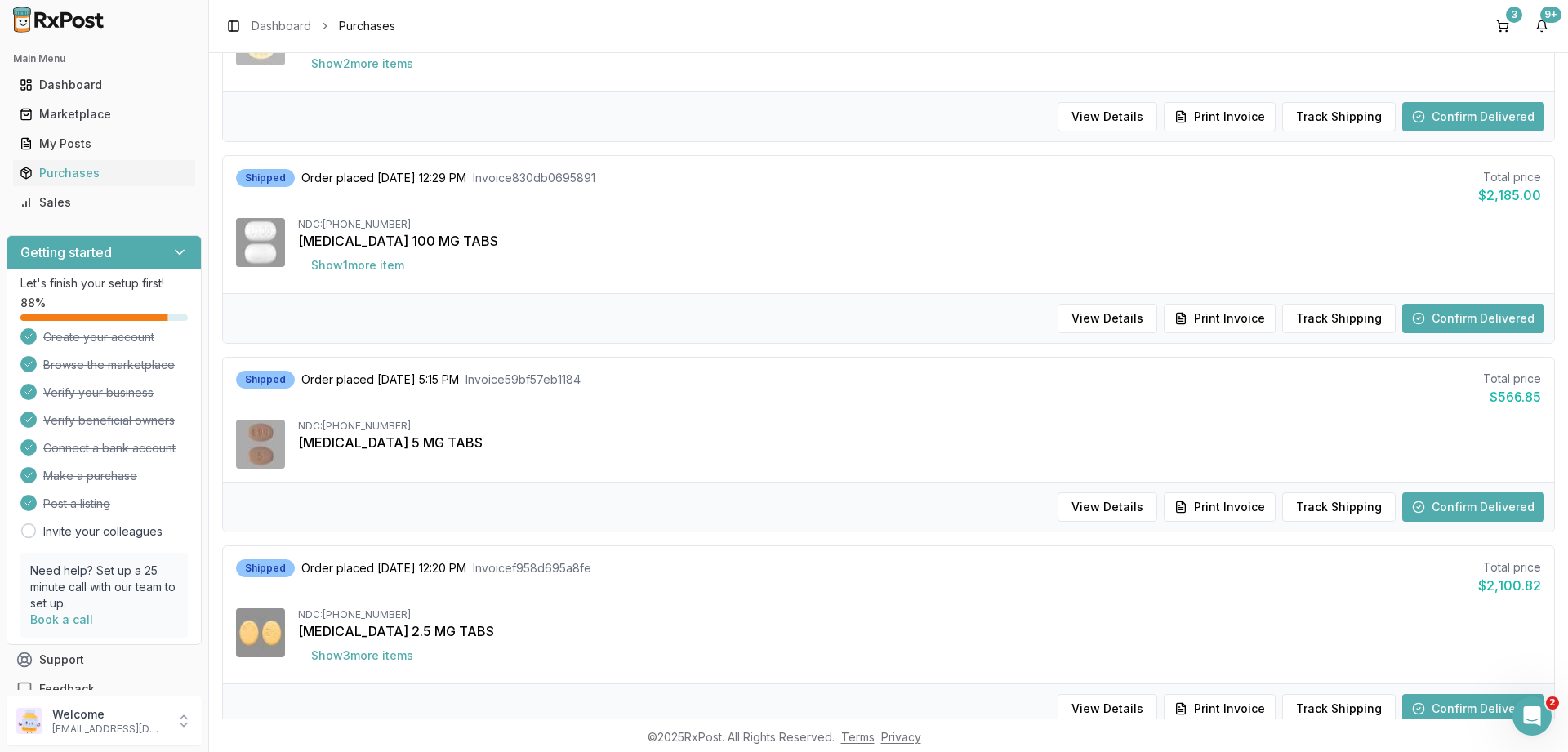
scroll to position [783, 0]
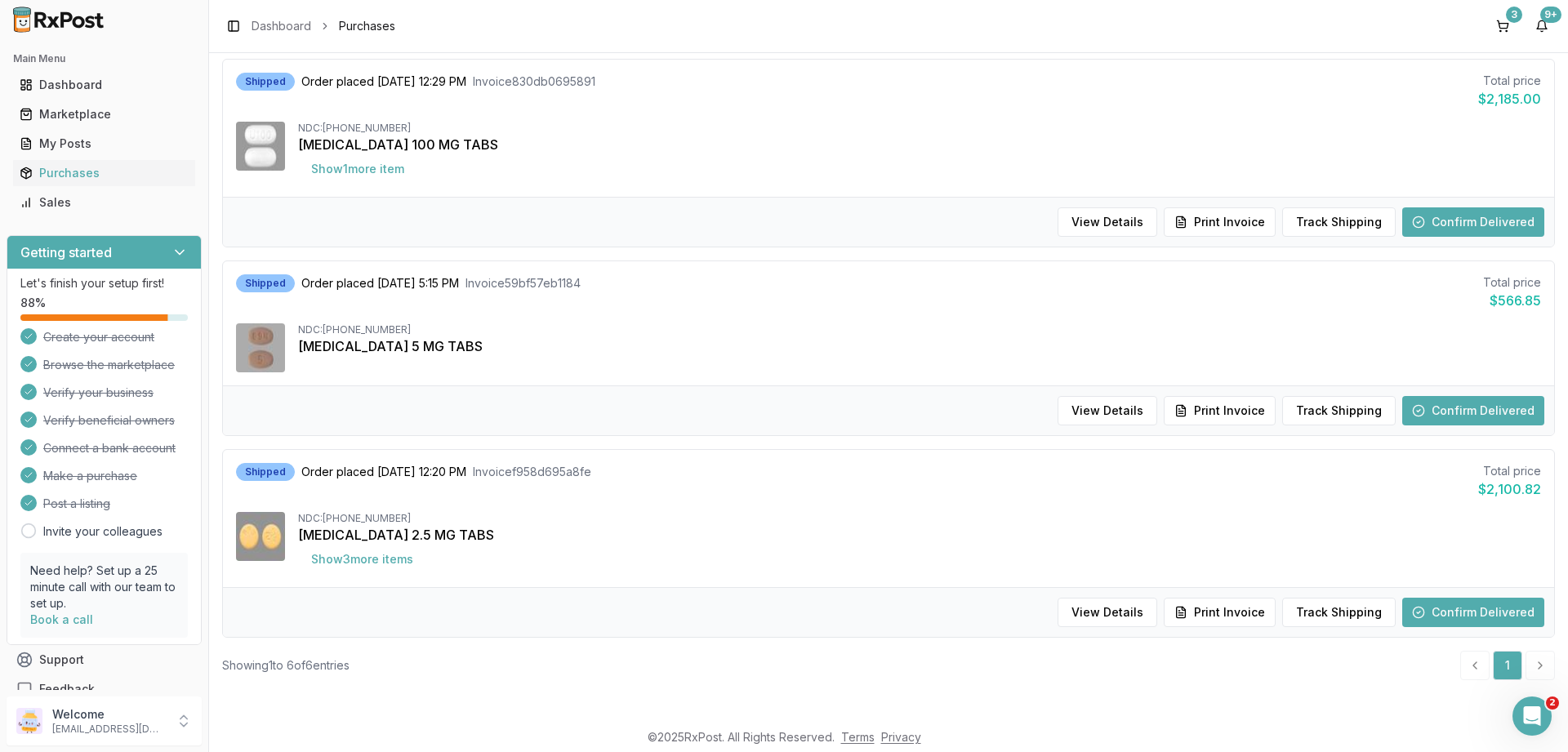
click at [1449, 609] on button "Confirm Delivered" at bounding box center [1472, 612] width 142 height 30
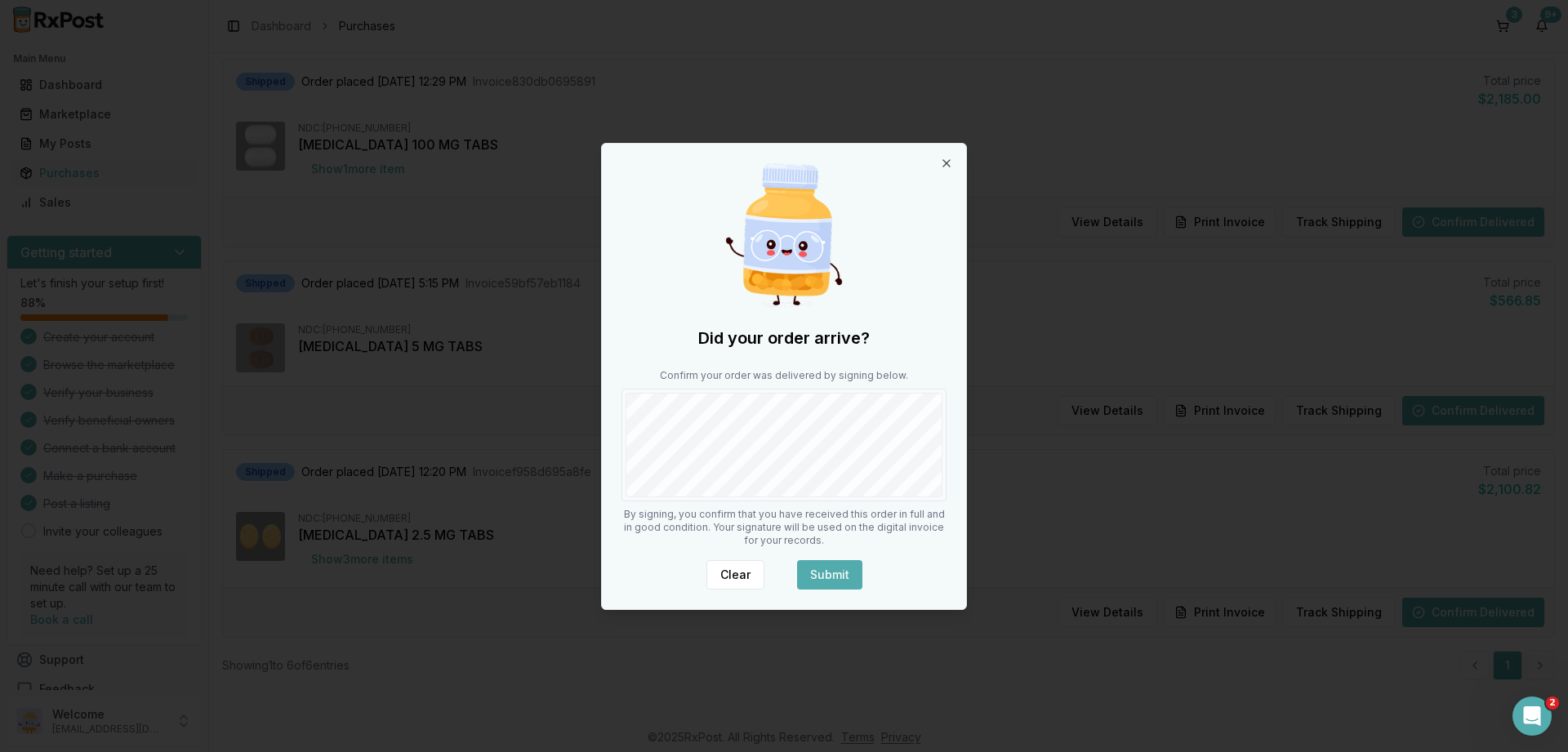
click at [846, 579] on button "Submit" at bounding box center [829, 574] width 65 height 30
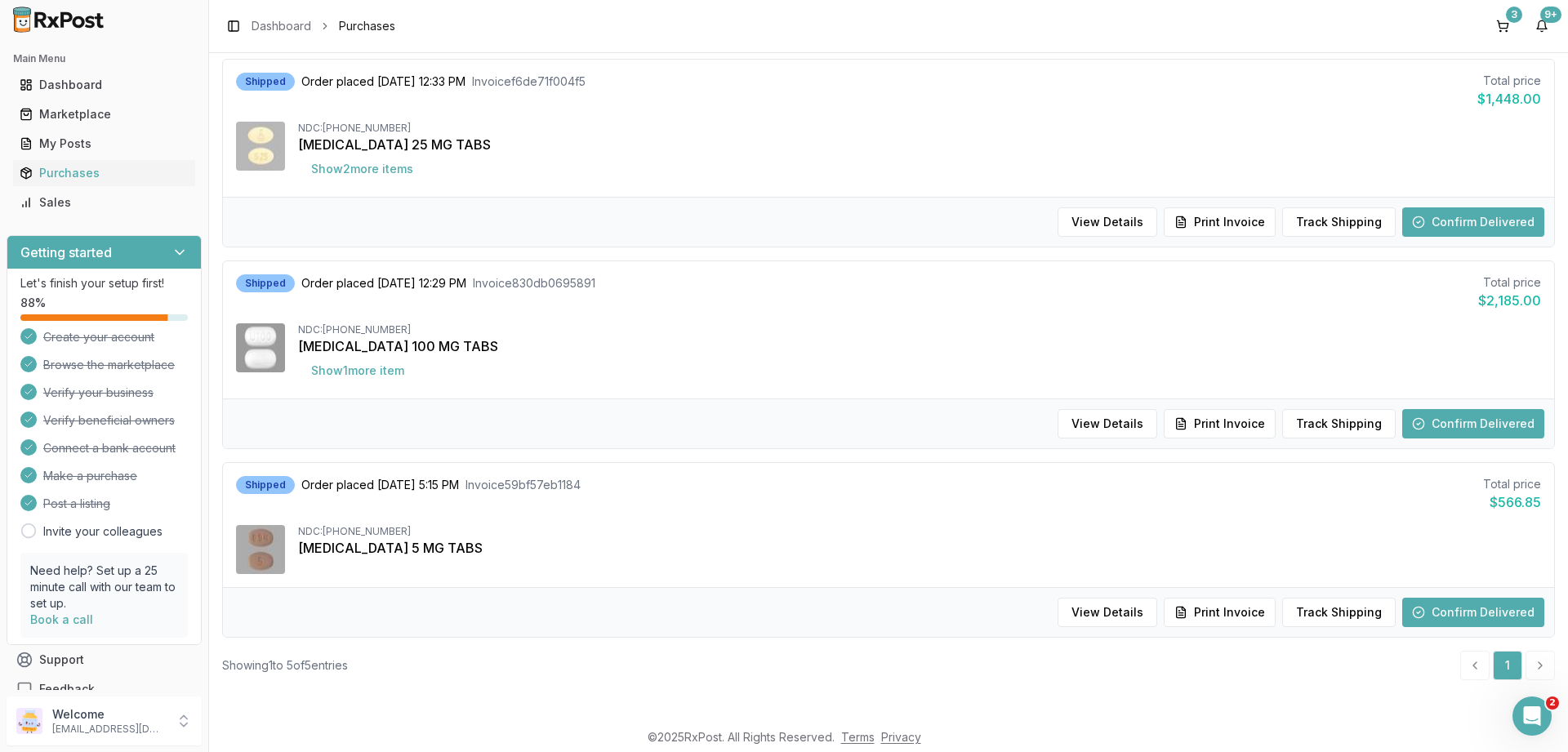
scroll to position [581, 0]
click at [1330, 421] on button "Track Shipping" at bounding box center [1339, 423] width 114 height 30
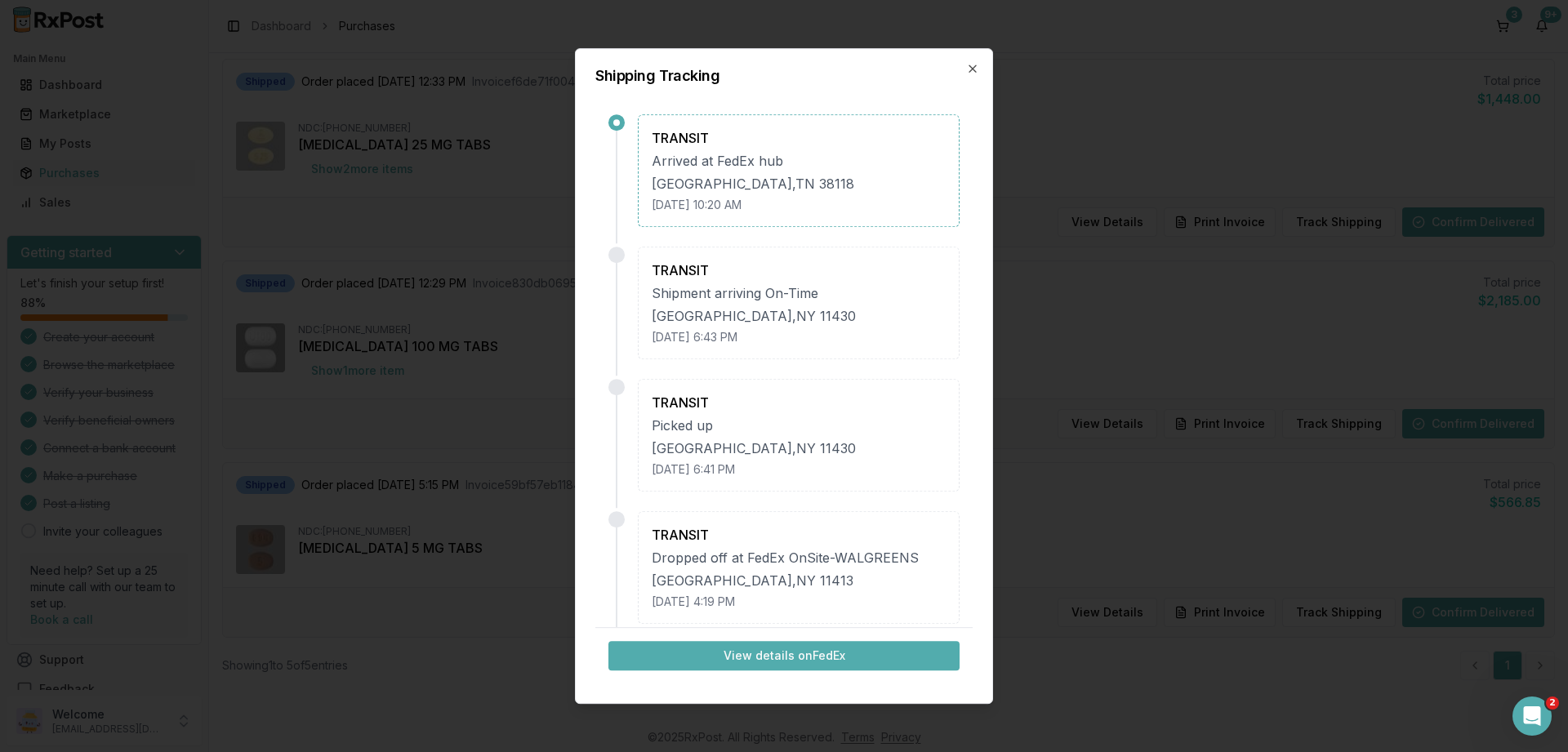
scroll to position [138, 0]
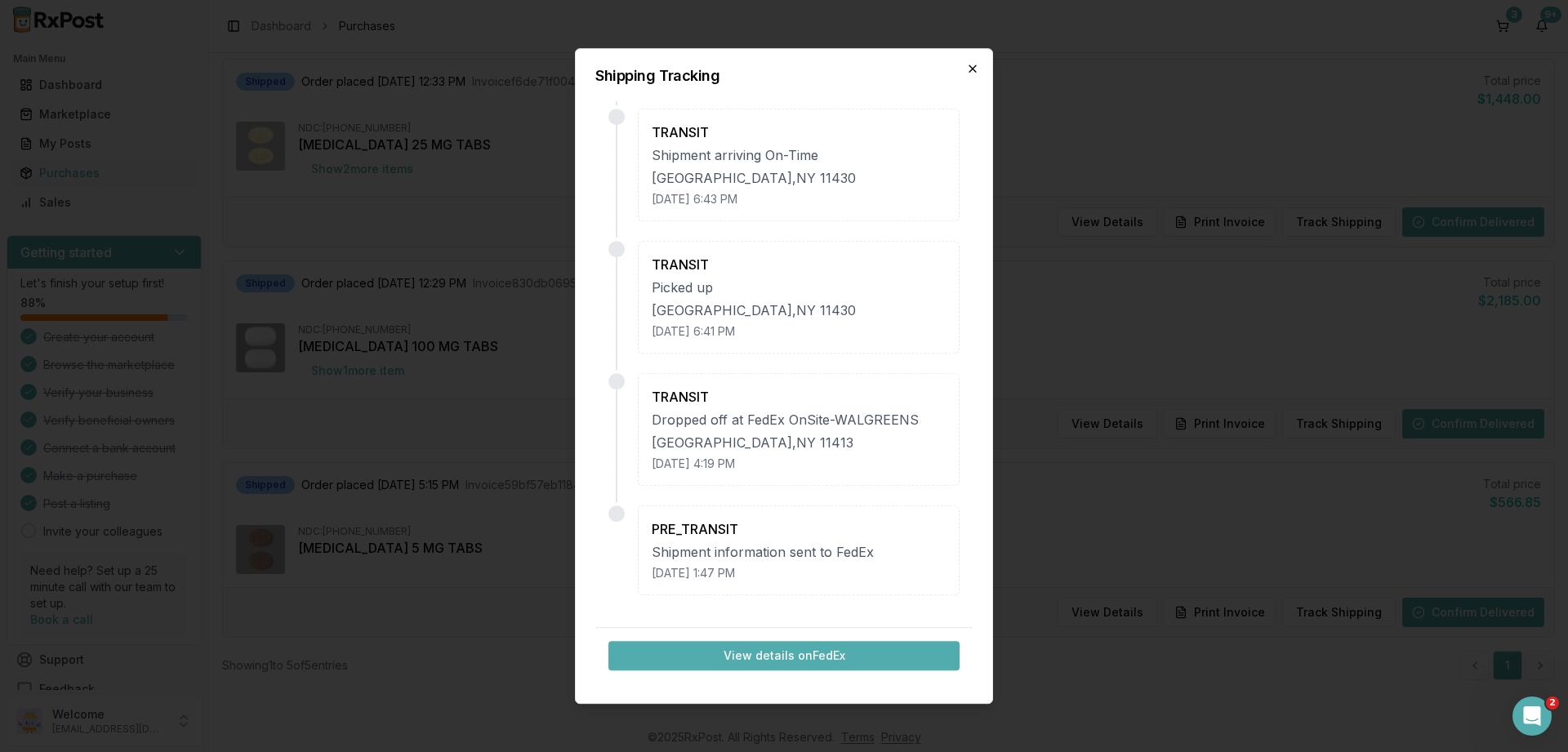
click at [971, 74] on icon "button" at bounding box center [973, 69] width 13 height 13
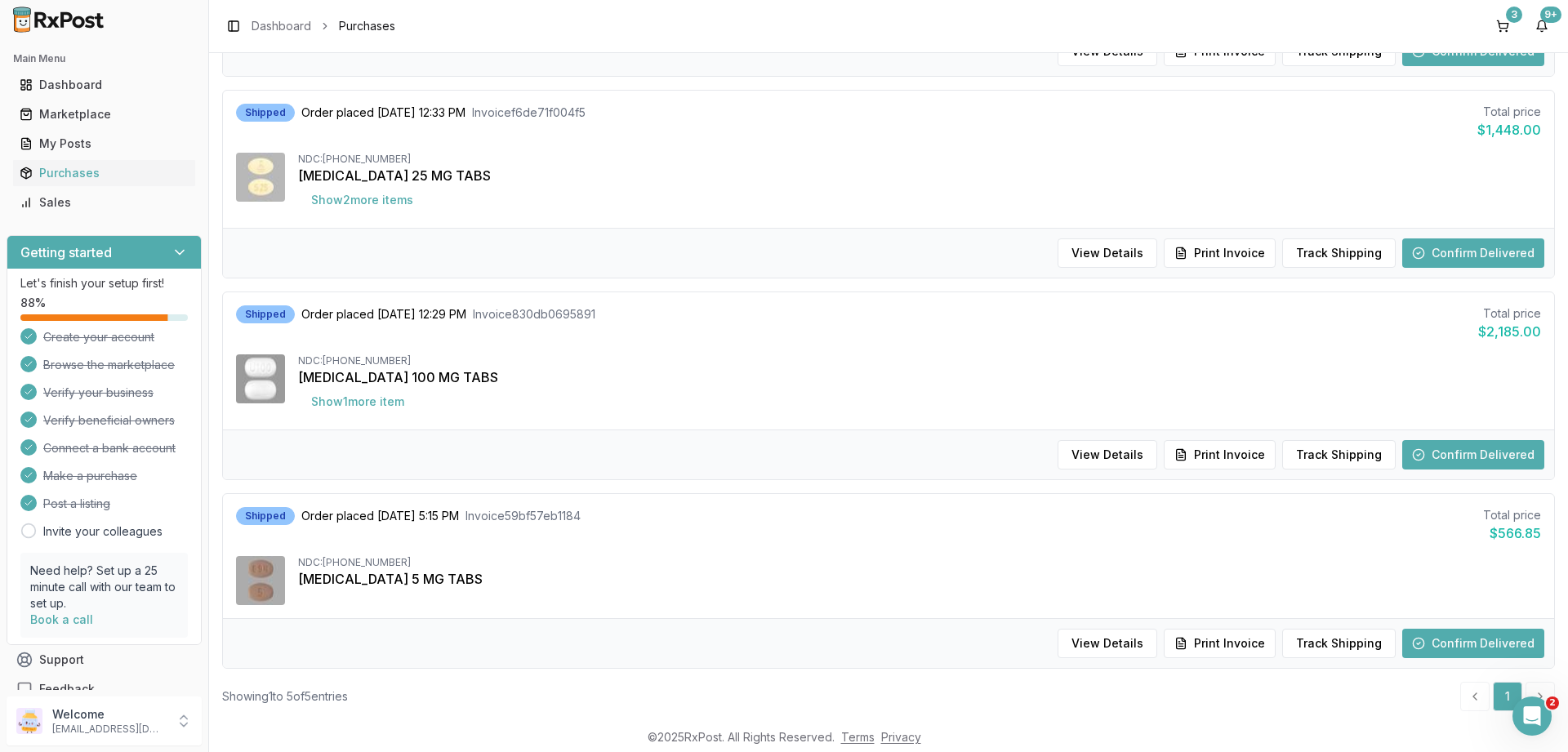
scroll to position [581, 0]
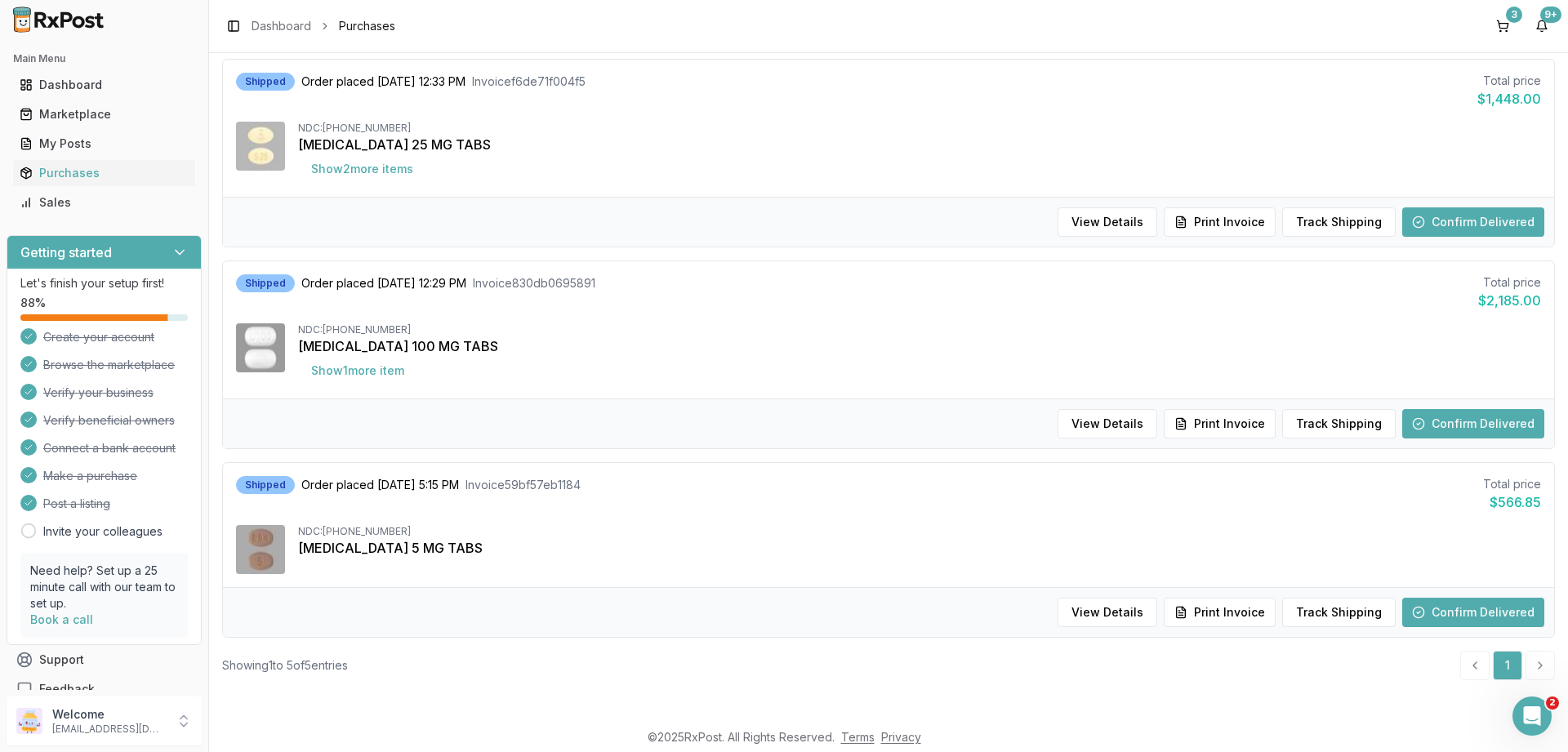
drag, startPoint x: 1347, startPoint y: 424, endPoint x: 763, endPoint y: 296, distance: 597.9
click at [763, 291] on div "Shipped Order placed [DATE] 12:29 PM Invoice 830db0695891 Total price $2,185.00…" at bounding box center [888, 355] width 1332 height 188
click at [1321, 216] on button "Track Shipping" at bounding box center [1339, 222] width 114 height 30
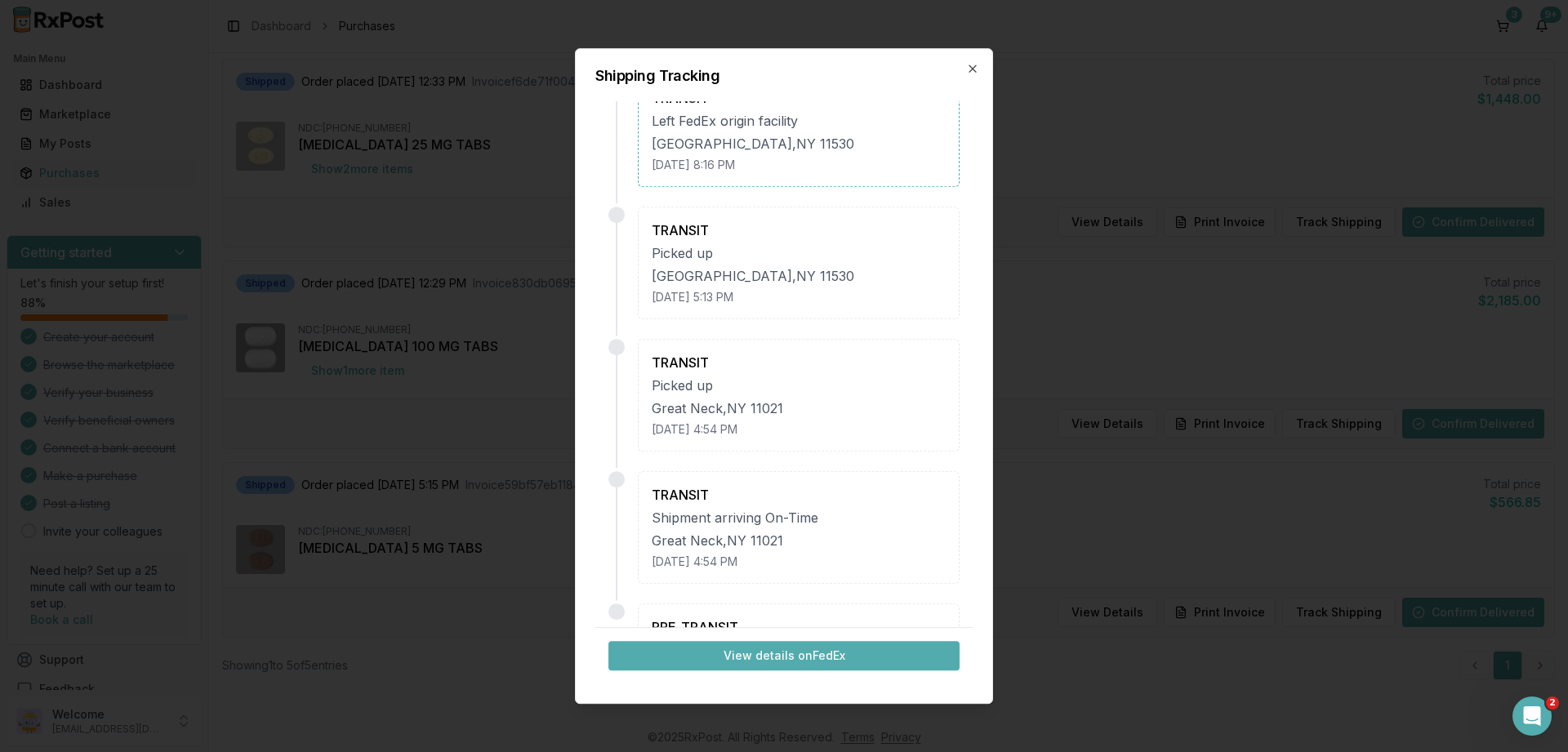
scroll to position [0, 0]
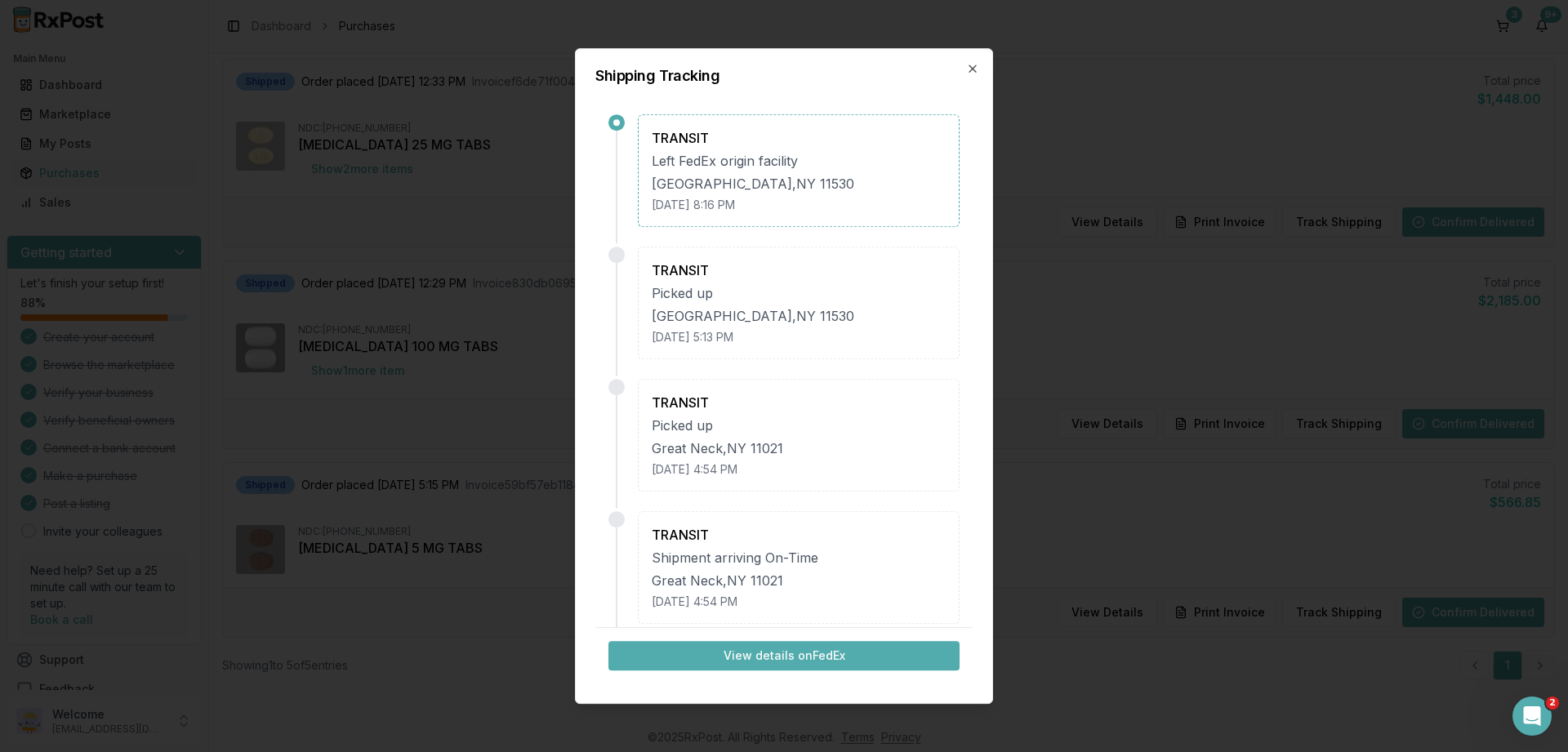
click at [964, 66] on div "Shipping Tracking TRANSIT Left FedEx origin facility [GEOGRAPHIC_DATA] [DATE] 8…" at bounding box center [784, 376] width 418 height 656
click at [970, 70] on icon "button" at bounding box center [973, 69] width 13 height 13
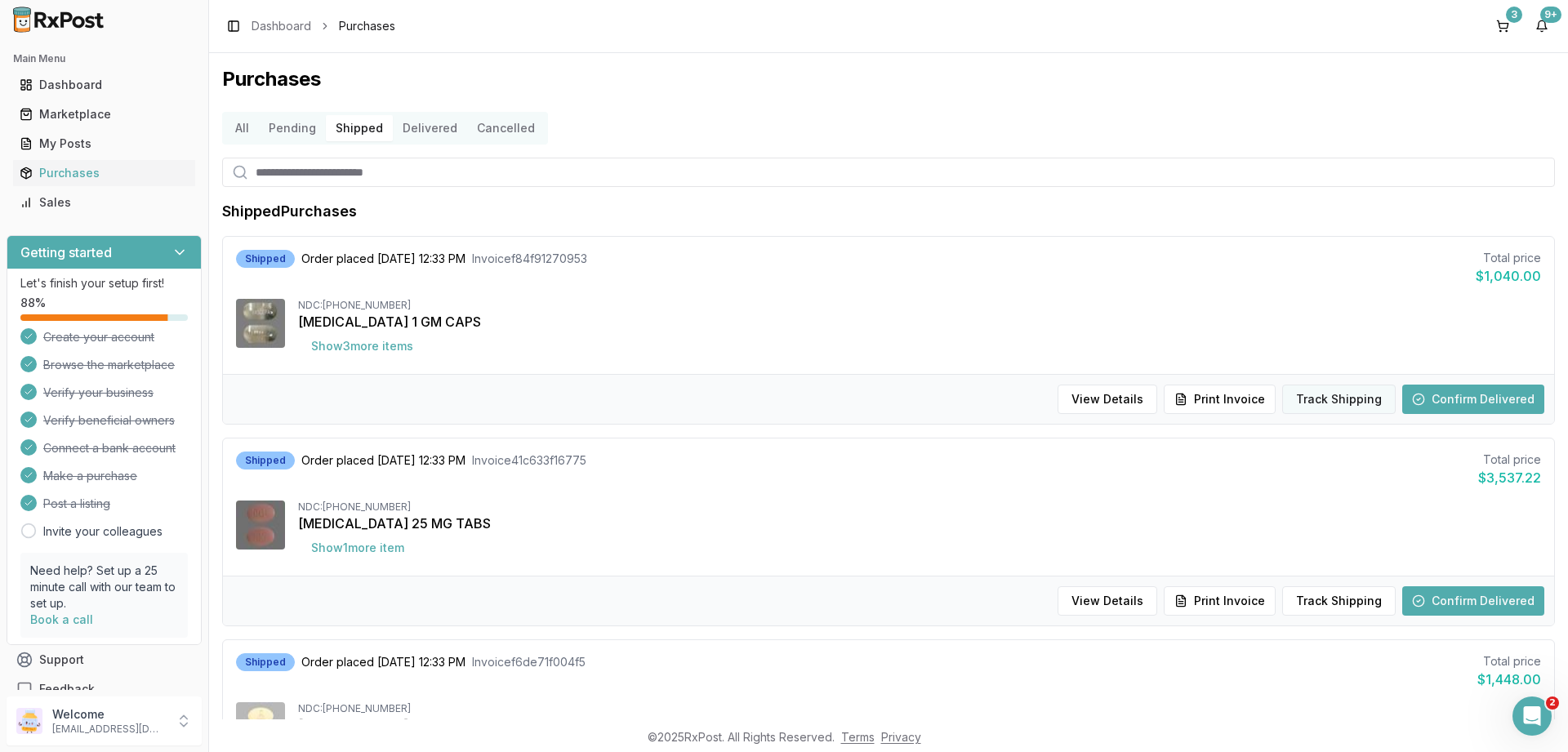
click at [1327, 388] on button "Track Shipping" at bounding box center [1339, 398] width 114 height 30
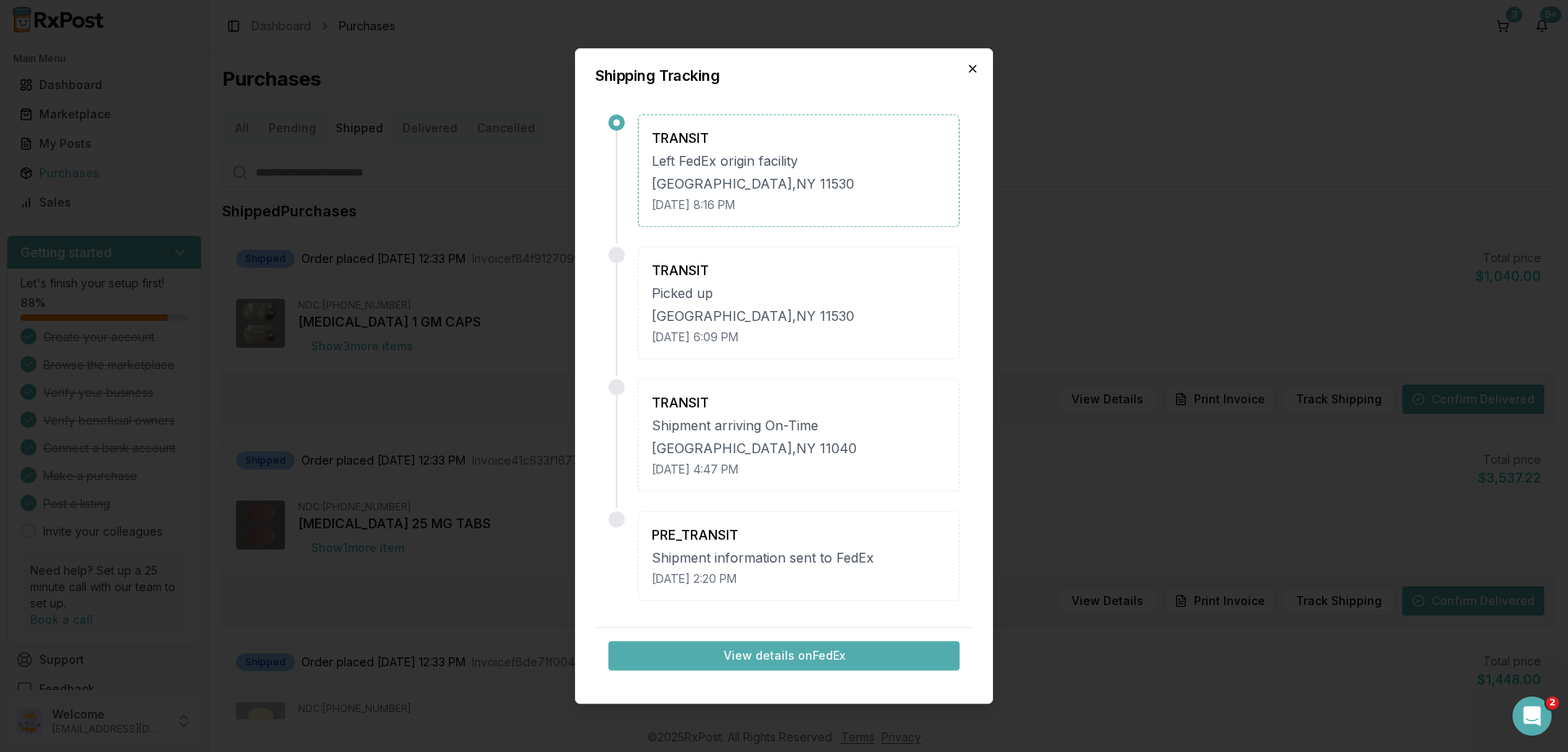
click at [972, 70] on icon "button" at bounding box center [972, 68] width 7 height 7
